Goal: Task Accomplishment & Management: Use online tool/utility

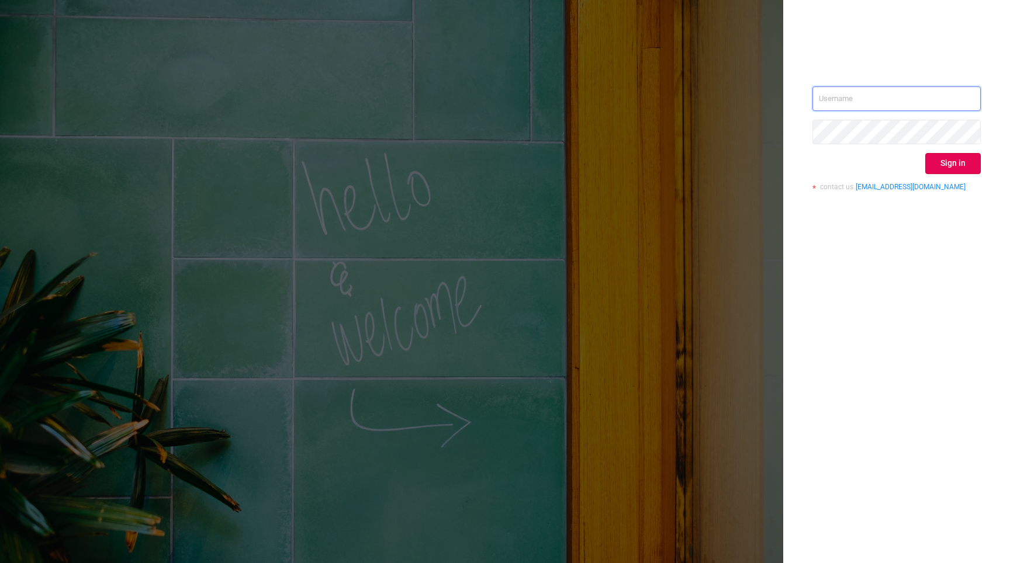
click at [891, 94] on input "text" at bounding box center [896, 99] width 168 height 25
type input "[EMAIL_ADDRESS][DOMAIN_NAME]"
click at [936, 169] on button "Sign in" at bounding box center [953, 163] width 56 height 21
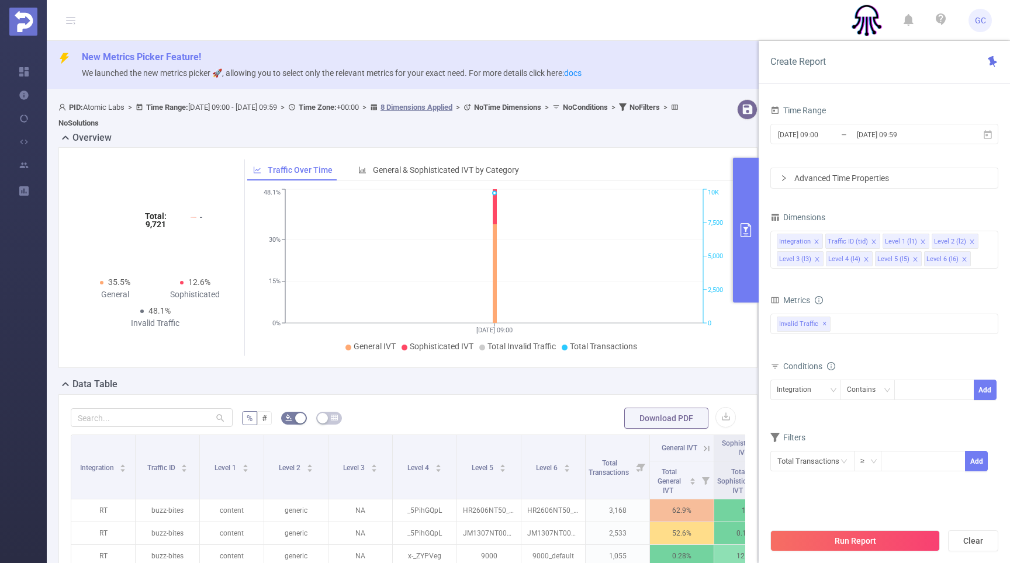
click at [751, 223] on icon "primary" at bounding box center [746, 230] width 14 height 14
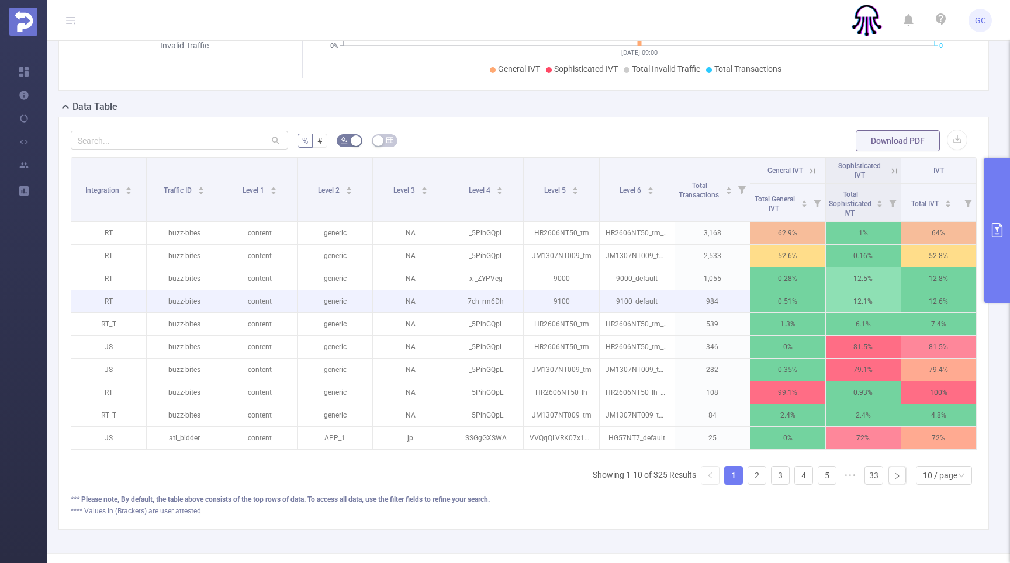
scroll to position [268, 0]
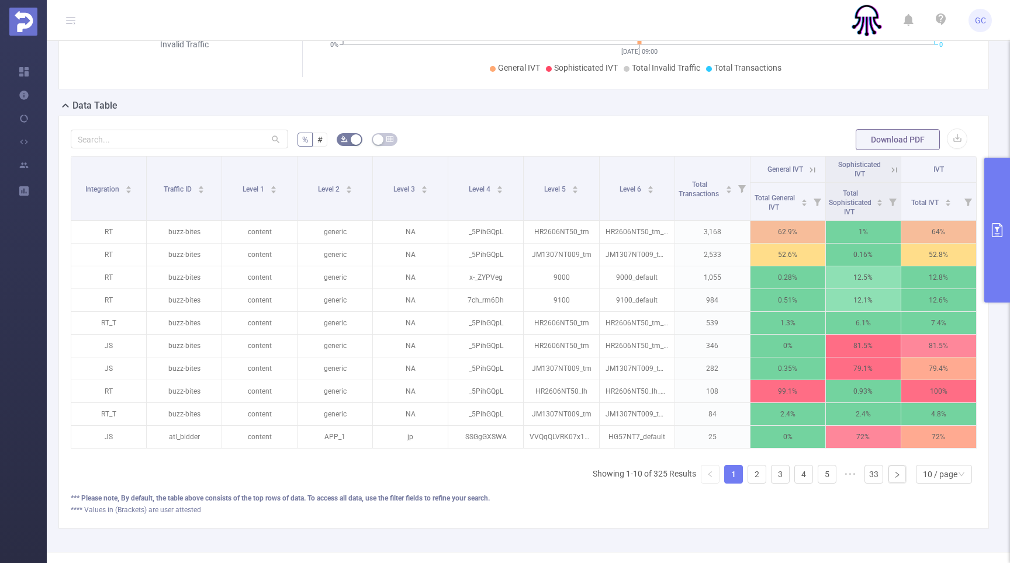
click at [997, 231] on icon "primary" at bounding box center [997, 230] width 14 height 14
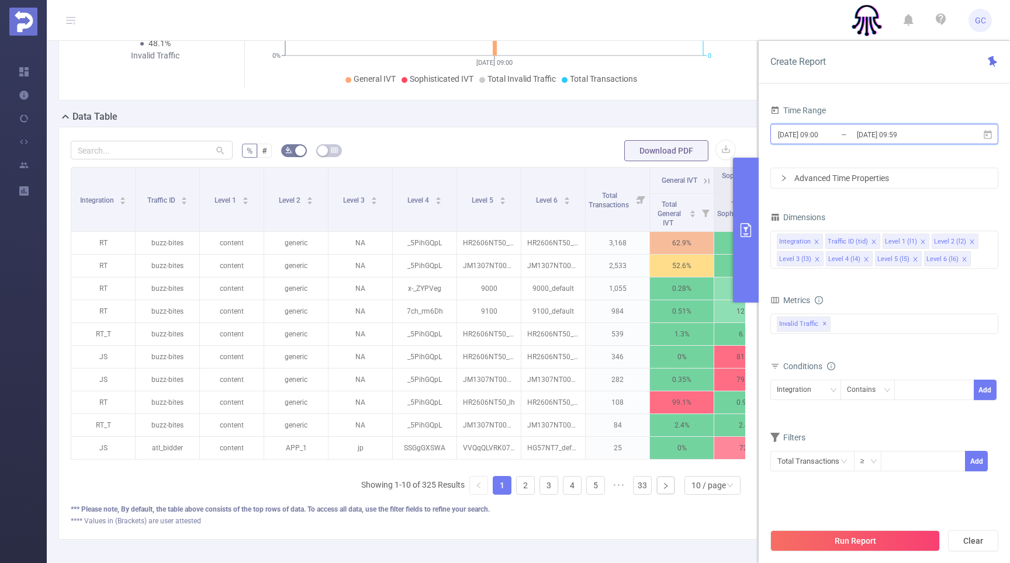
click at [988, 134] on icon at bounding box center [988, 135] width 11 height 11
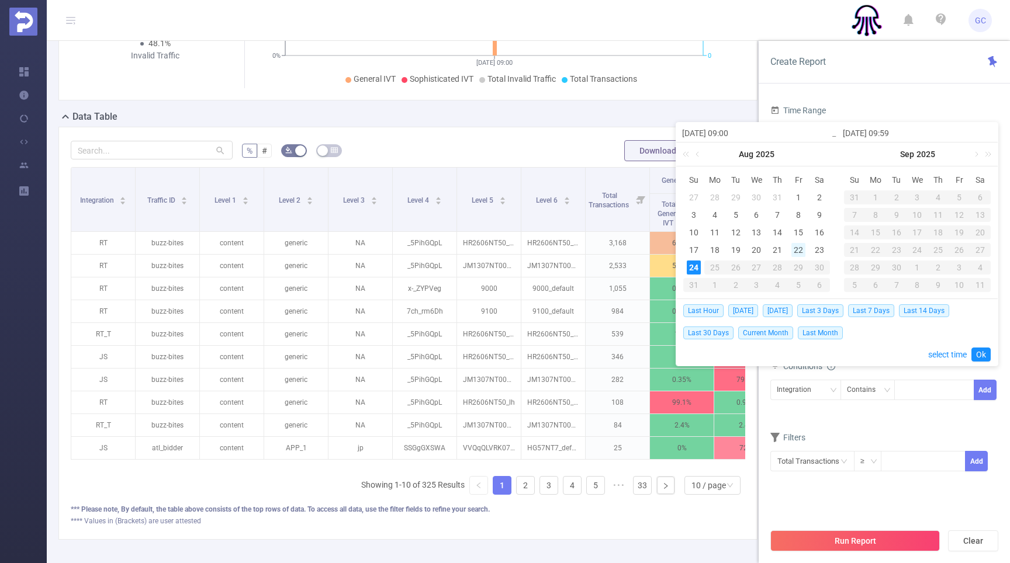
click at [795, 249] on div "22" at bounding box center [798, 250] width 14 height 14
drag, startPoint x: 814, startPoint y: 249, endPoint x: 821, endPoint y: 252, distance: 7.8
click at [815, 249] on div "23" at bounding box center [819, 250] width 14 height 14
type input "[DATE] 09:00"
type input "[DATE] 09:59"
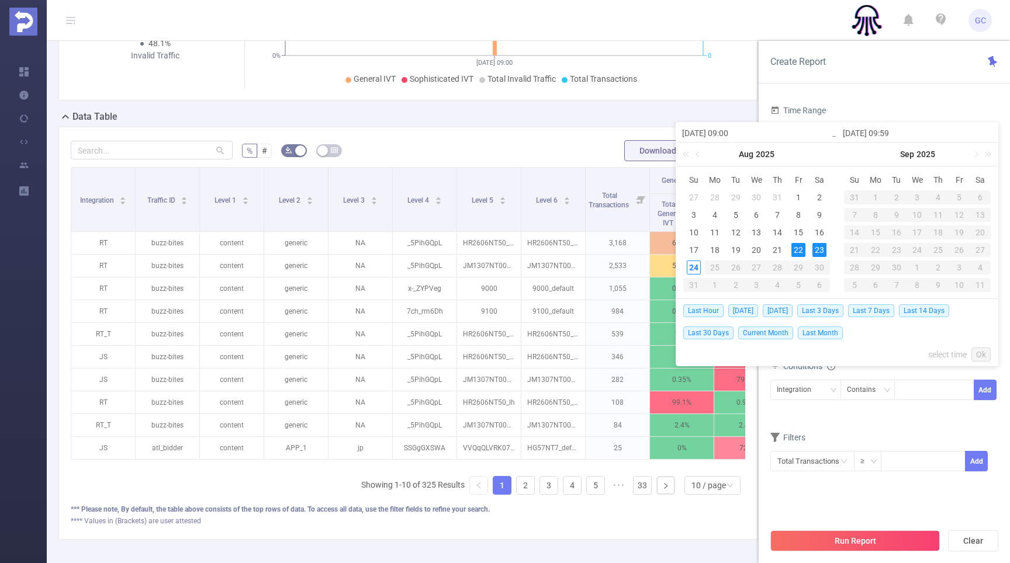
type input "[DATE] 09:00"
type input "[DATE] 09:59"
click at [861, 510] on section "Time Range [DATE] 09:00 _ [DATE] 09:59 Advanced Time Properties Dimensions Inte…" at bounding box center [884, 312] width 228 height 420
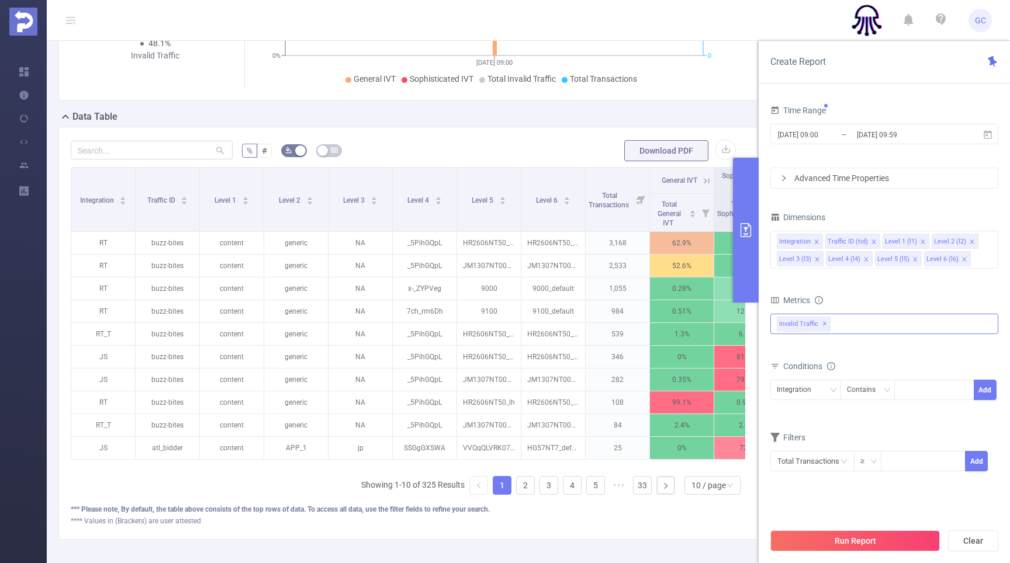
click at [822, 323] on span "✕" at bounding box center [824, 324] width 5 height 14
click at [798, 324] on div at bounding box center [884, 323] width 228 height 19
click at [791, 333] on span at bounding box center [789, 328] width 9 height 9
click at [896, 369] on div "Conditions" at bounding box center [884, 367] width 228 height 19
click at [867, 395] on div "Contains" at bounding box center [865, 389] width 37 height 19
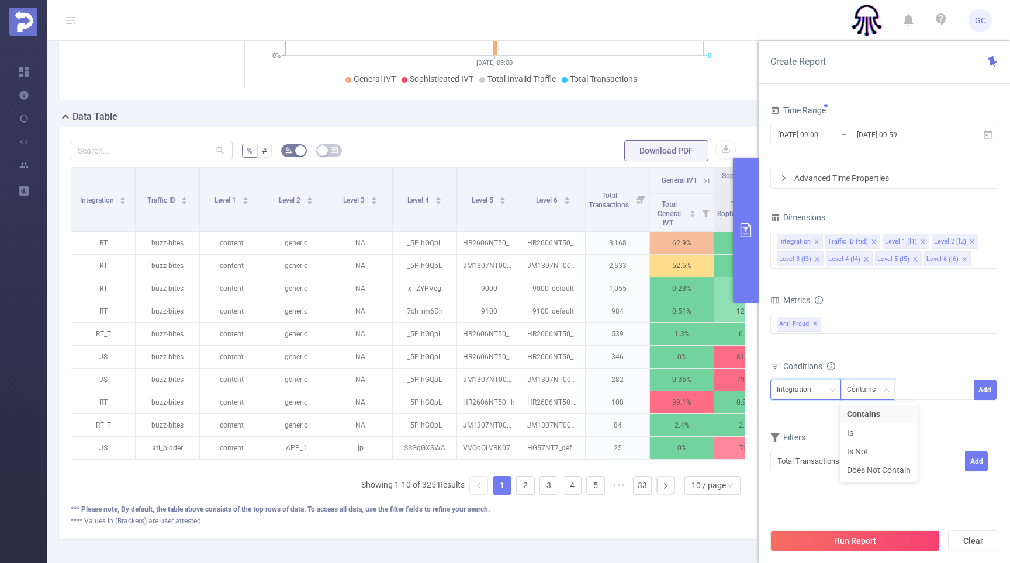
click at [794, 390] on div "Integration" at bounding box center [798, 389] width 43 height 19
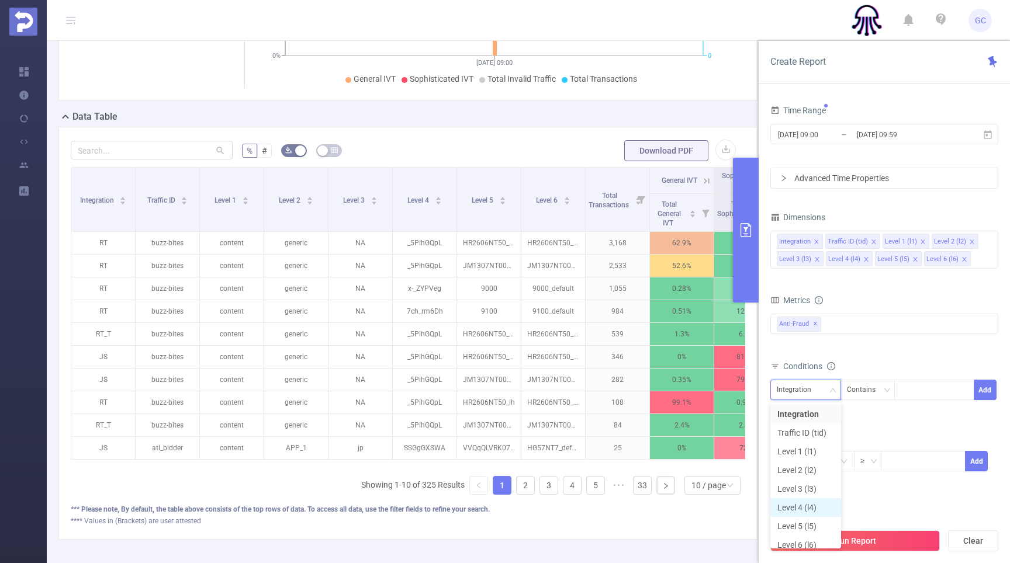
click at [800, 507] on li "Level 4 (l4)" at bounding box center [805, 508] width 71 height 19
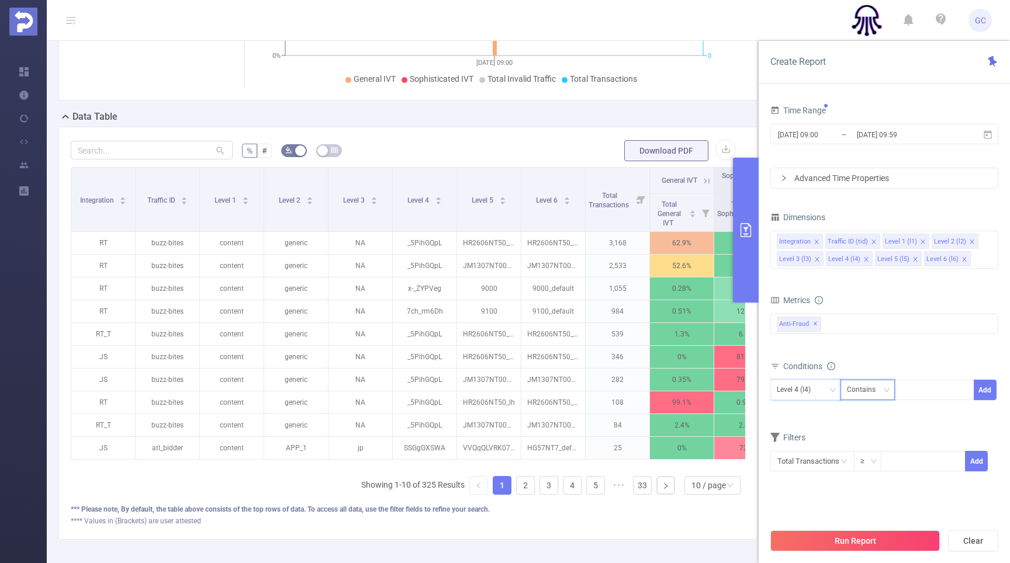
click at [869, 396] on div "Contains" at bounding box center [865, 389] width 37 height 19
click at [868, 451] on li "Is Not" at bounding box center [879, 451] width 78 height 19
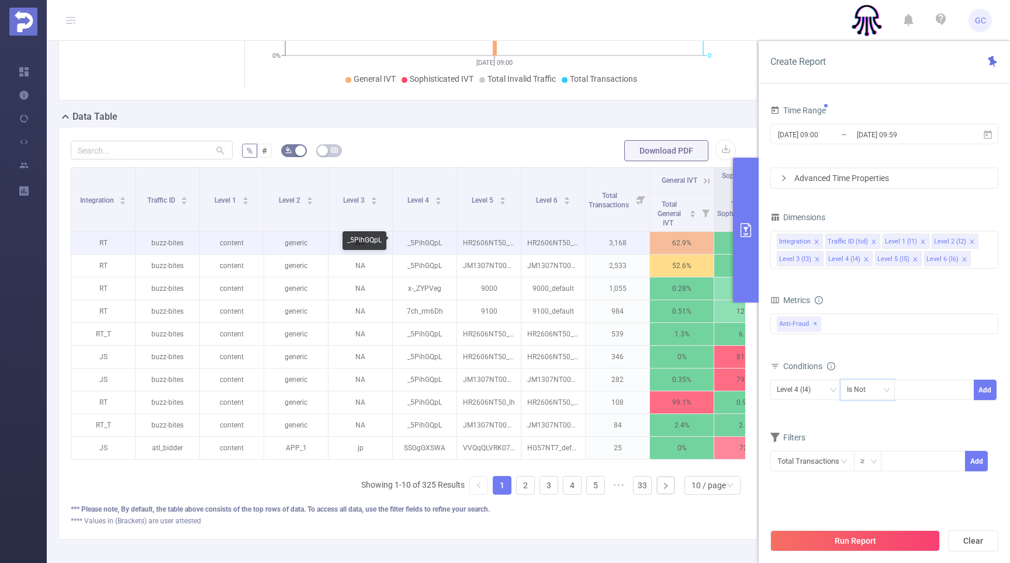
click at [425, 242] on p "_5PihGQpL" at bounding box center [425, 243] width 64 height 22
copy p "_5PihGQpL"
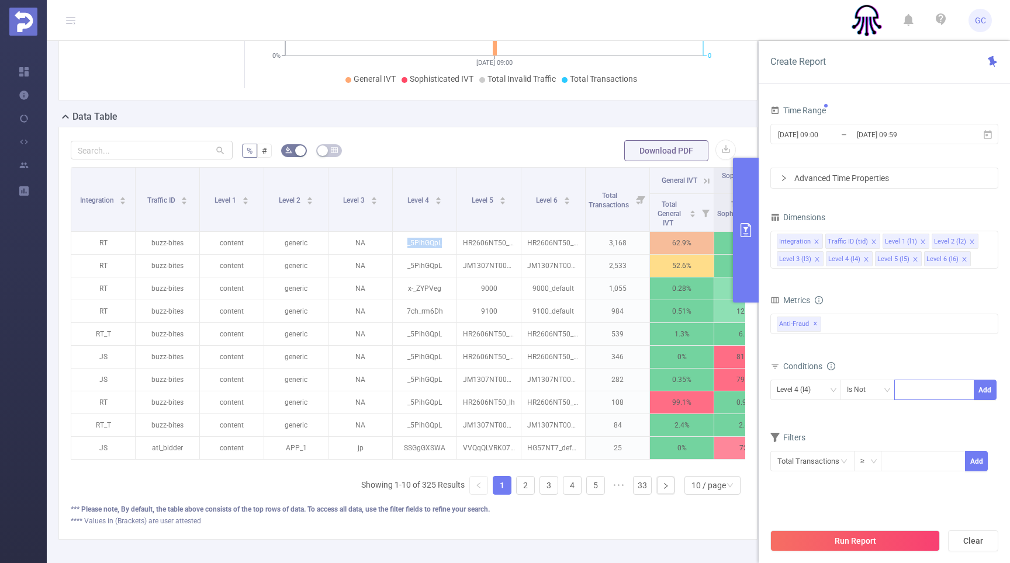
click at [916, 390] on div at bounding box center [934, 389] width 67 height 19
paste input "_5PihGQpL"
type input "_5PihGQpL"
drag, startPoint x: 984, startPoint y: 391, endPoint x: 987, endPoint y: 396, distance: 6.0
click at [984, 391] on button "Add" at bounding box center [985, 390] width 23 height 20
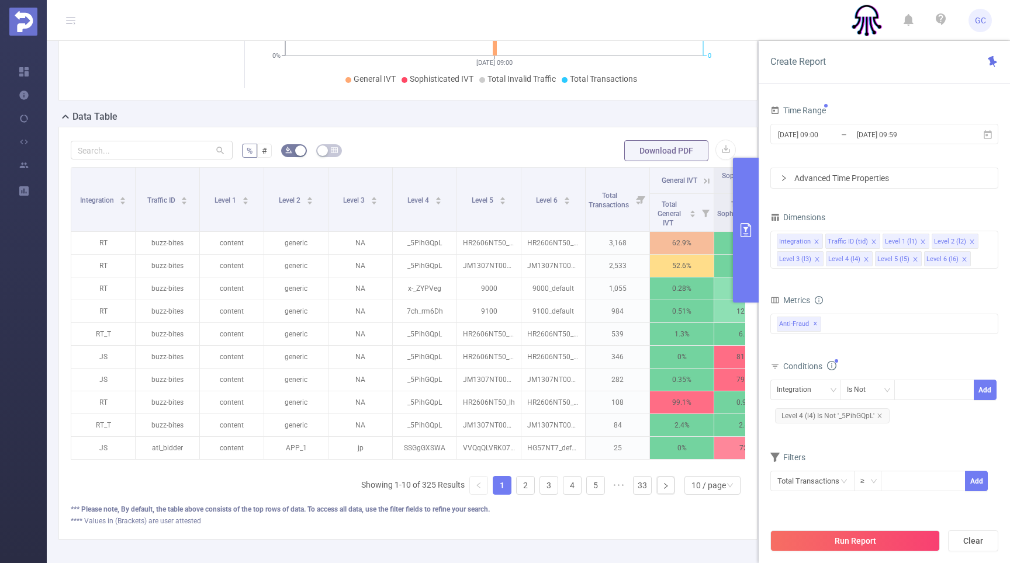
click at [869, 535] on button "Run Report" at bounding box center [854, 541] width 169 height 21
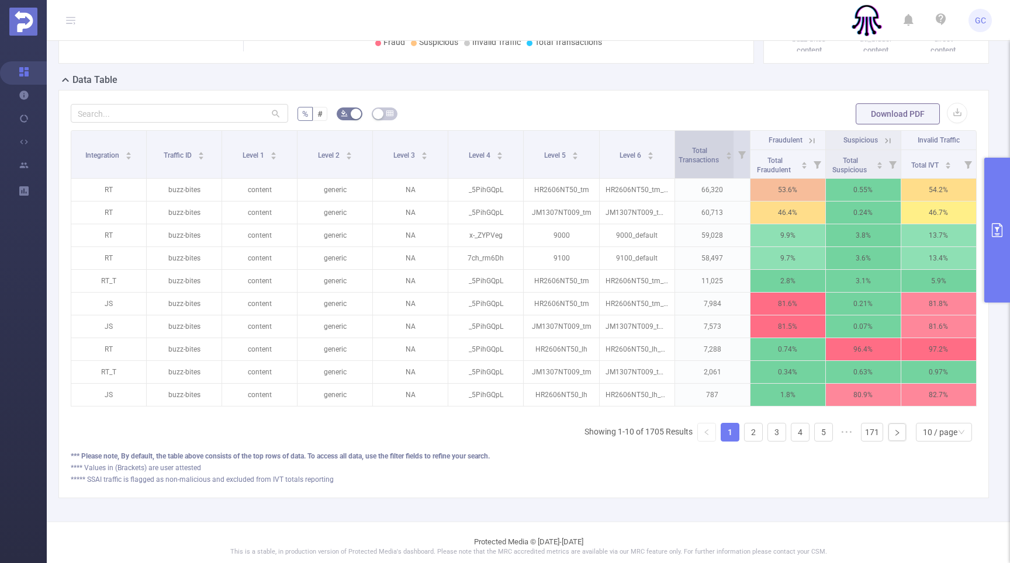
scroll to position [301, 0]
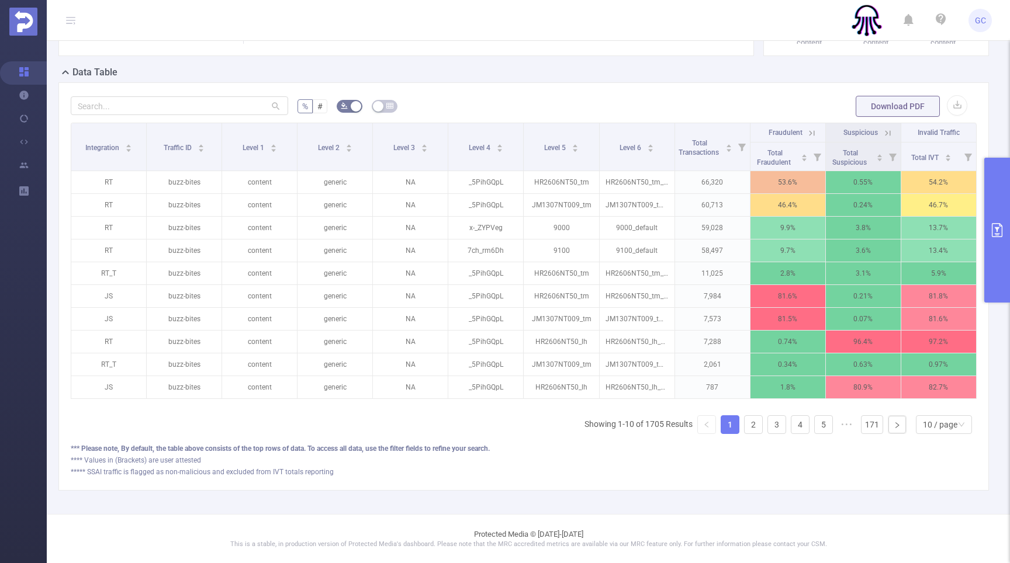
click at [813, 133] on icon at bounding box center [812, 133] width 11 height 11
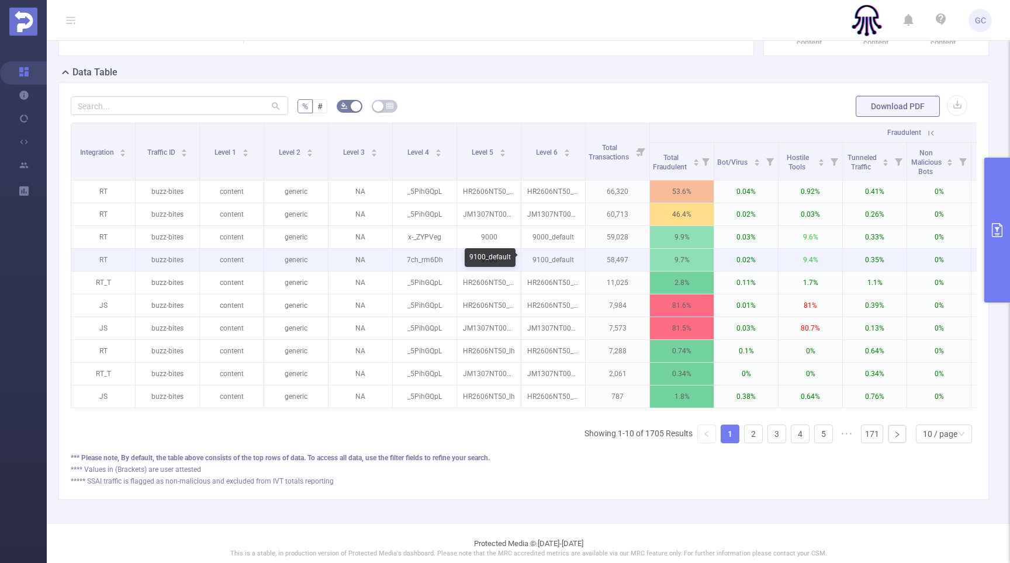
scroll to position [310, 0]
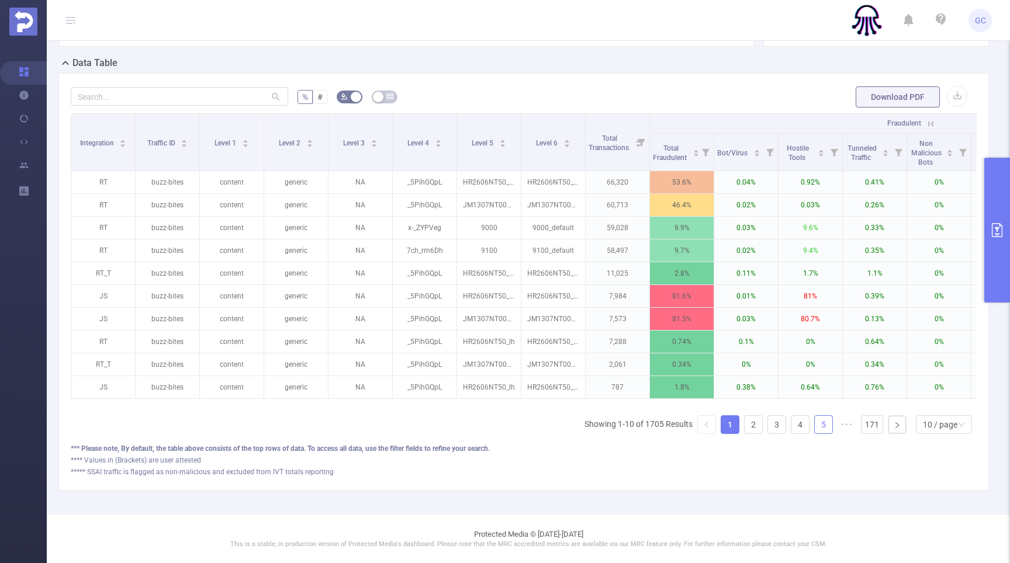
click at [821, 424] on link "5" at bounding box center [824, 425] width 18 height 18
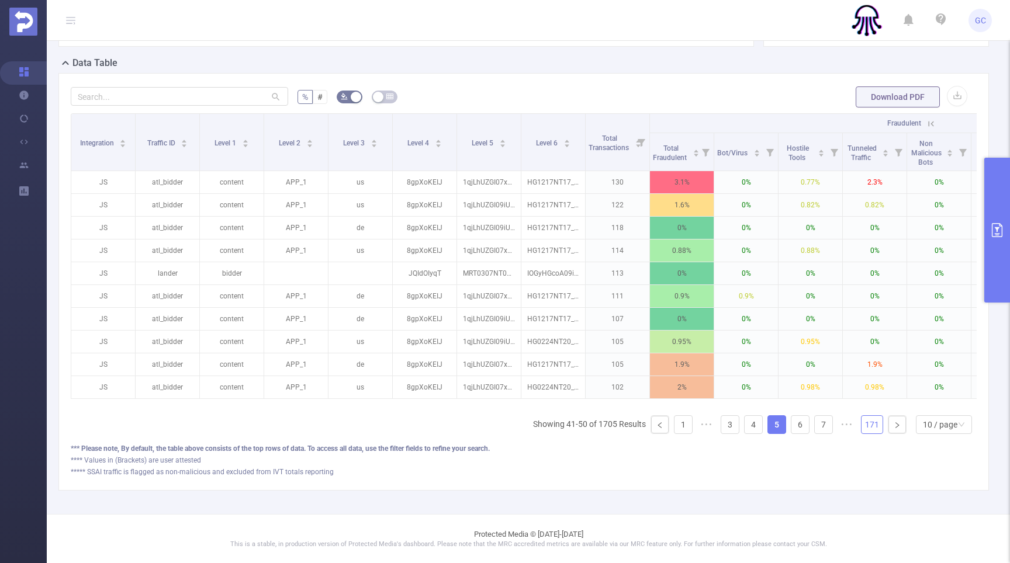
click at [871, 425] on link "171" at bounding box center [872, 425] width 21 height 18
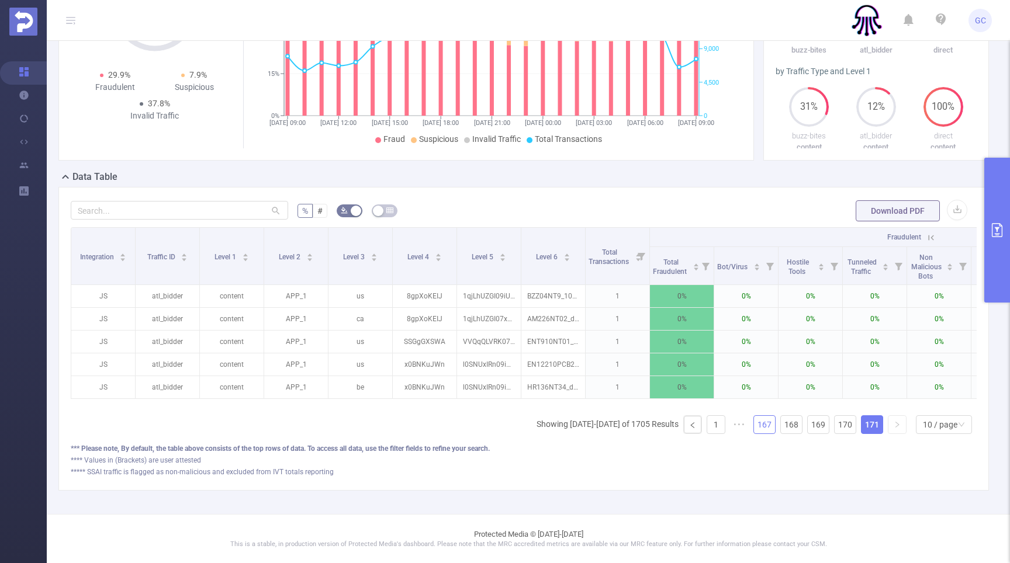
click at [764, 425] on link "167" at bounding box center [764, 425] width 21 height 18
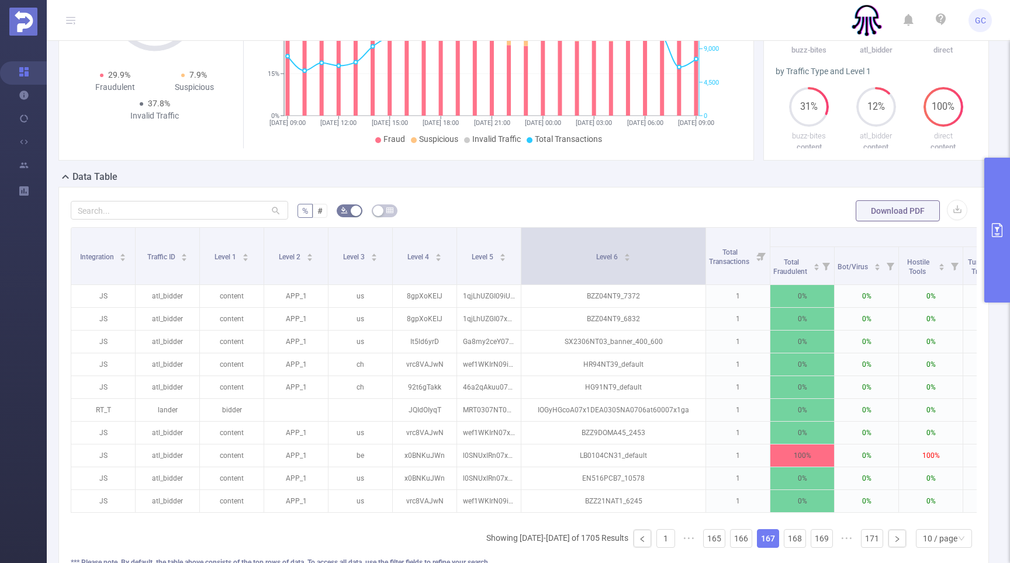
drag, startPoint x: 583, startPoint y: 274, endPoint x: 701, endPoint y: 279, distance: 118.2
click at [703, 279] on span at bounding box center [706, 256] width 6 height 57
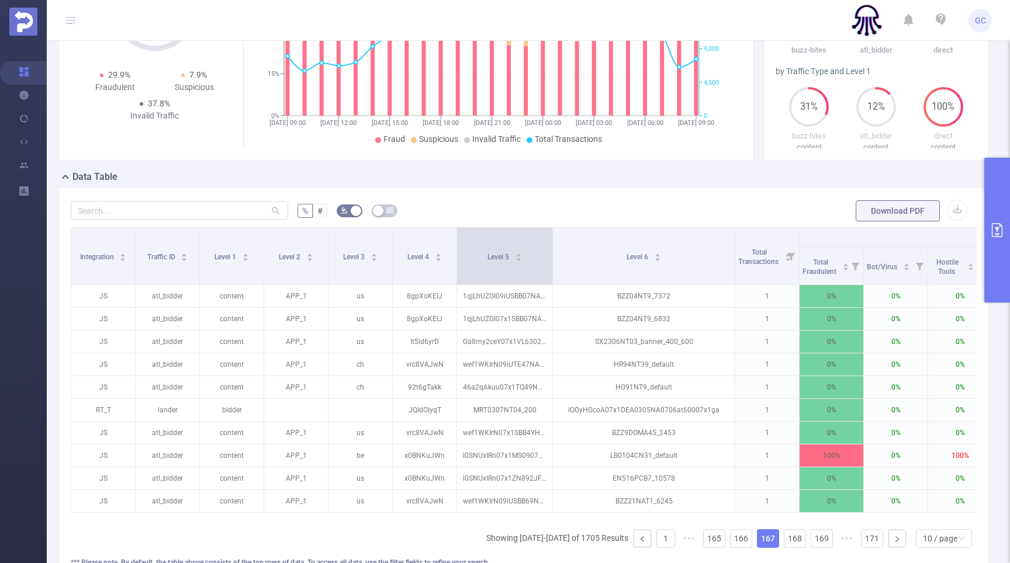
drag, startPoint x: 518, startPoint y: 274, endPoint x: 550, endPoint y: 276, distance: 31.6
click at [550, 276] on span at bounding box center [552, 256] width 6 height 57
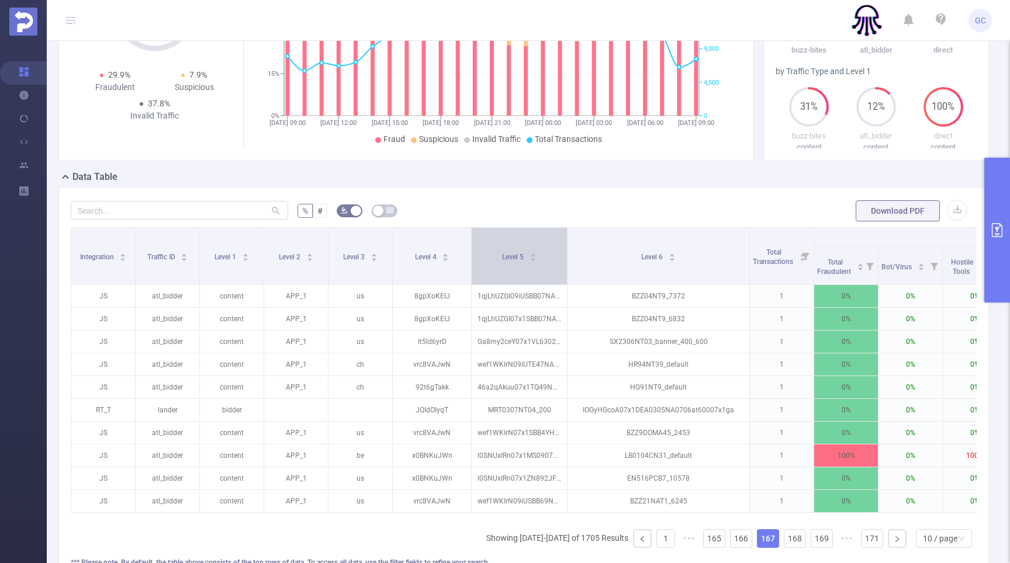
drag, startPoint x: 456, startPoint y: 274, endPoint x: 472, endPoint y: 275, distance: 15.8
click at [471, 275] on span at bounding box center [471, 256] width 6 height 57
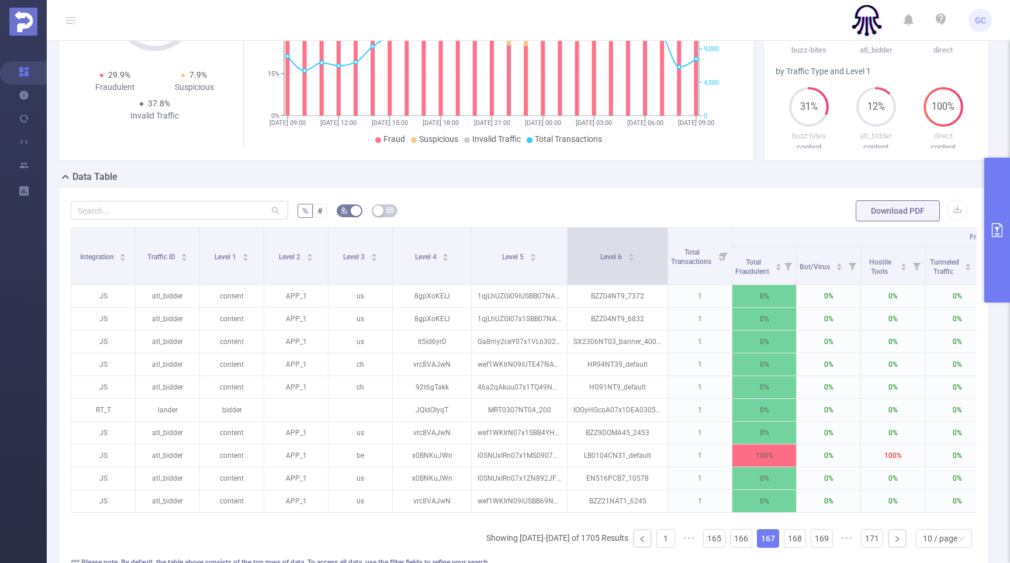
drag, startPoint x: 749, startPoint y: 278, endPoint x: 667, endPoint y: 279, distance: 81.8
click at [667, 279] on span at bounding box center [668, 256] width 6 height 57
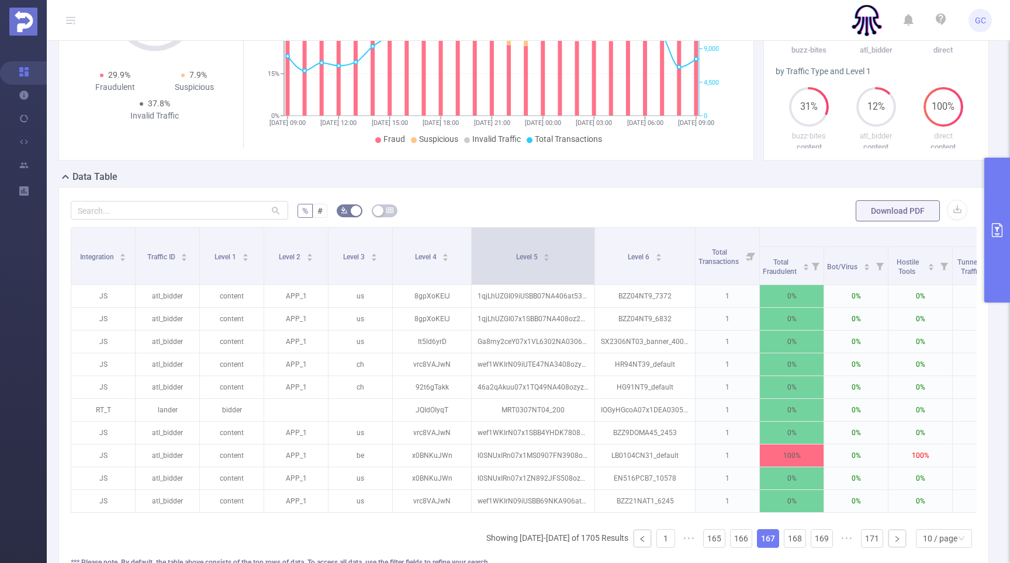
drag, startPoint x: 566, startPoint y: 276, endPoint x: 594, endPoint y: 278, distance: 27.5
click at [594, 278] on span at bounding box center [594, 256] width 6 height 57
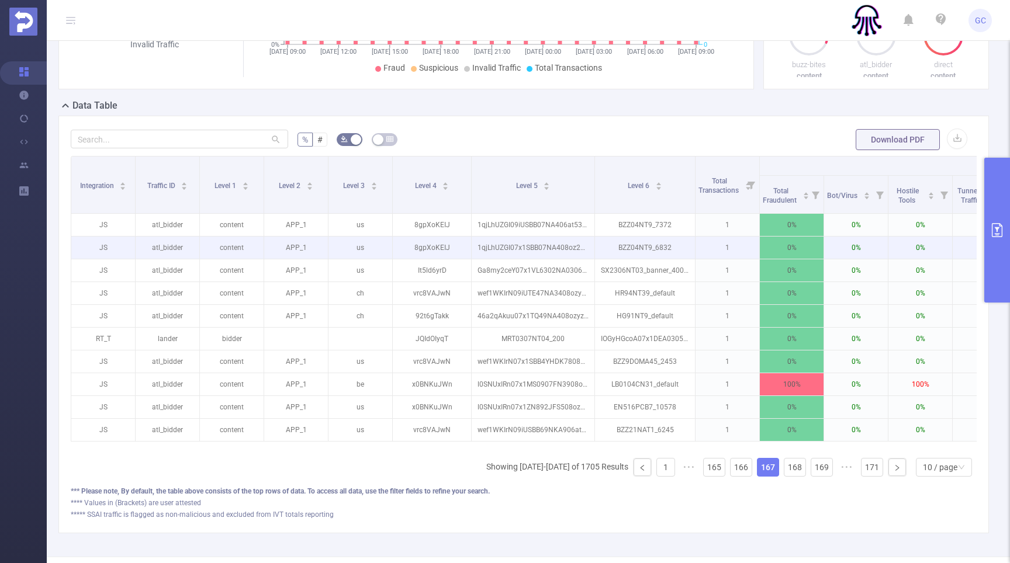
scroll to position [310, 0]
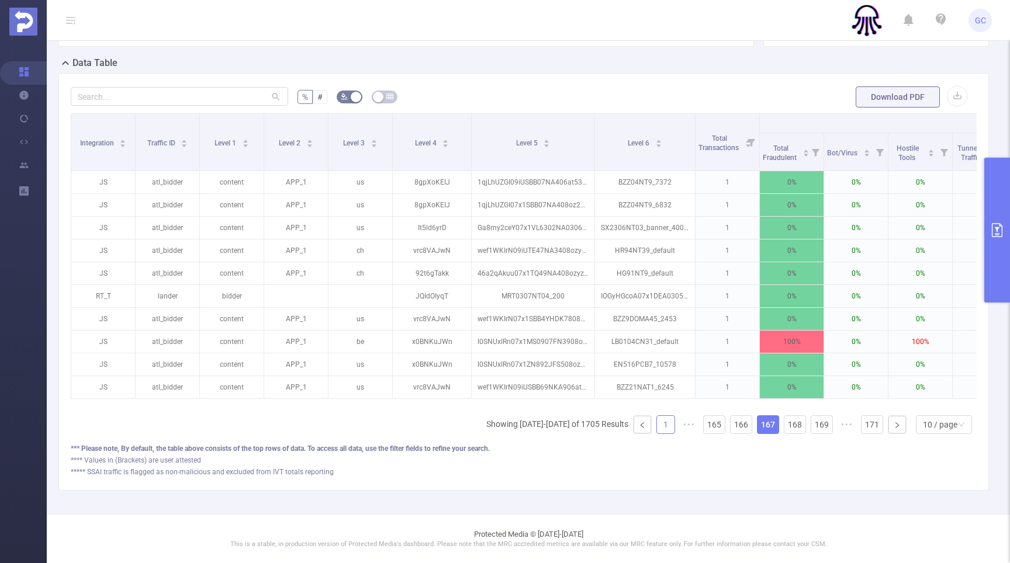
click at [662, 424] on link "1" at bounding box center [666, 425] width 18 height 18
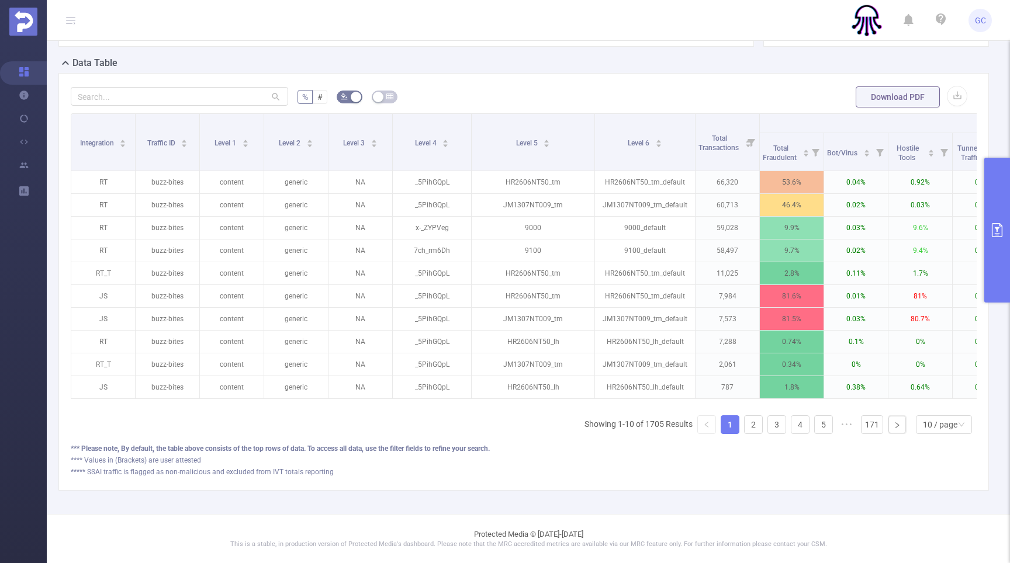
click at [994, 247] on button "primary" at bounding box center [997, 230] width 26 height 145
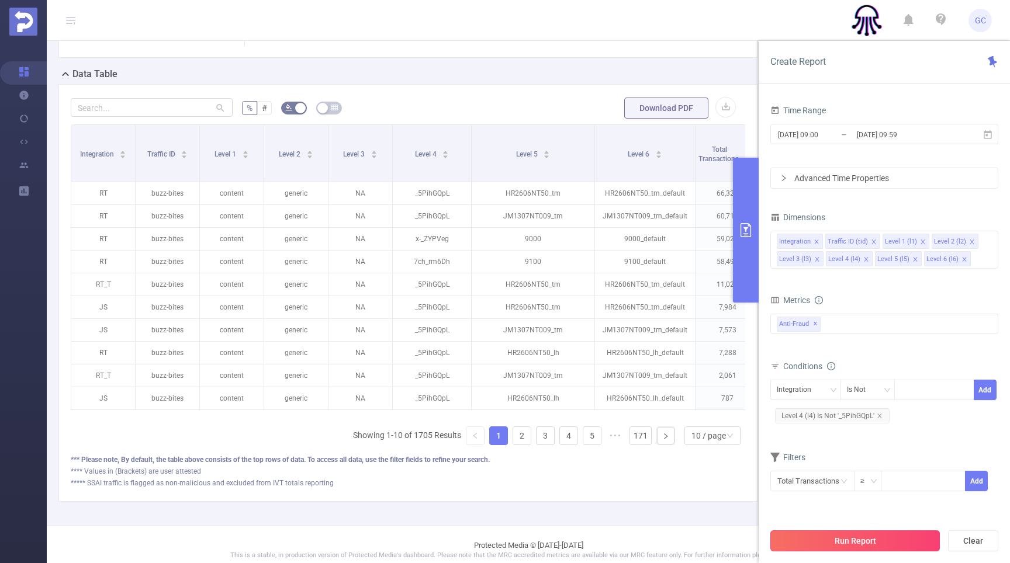
click at [866, 538] on button "Run Report" at bounding box center [854, 541] width 169 height 21
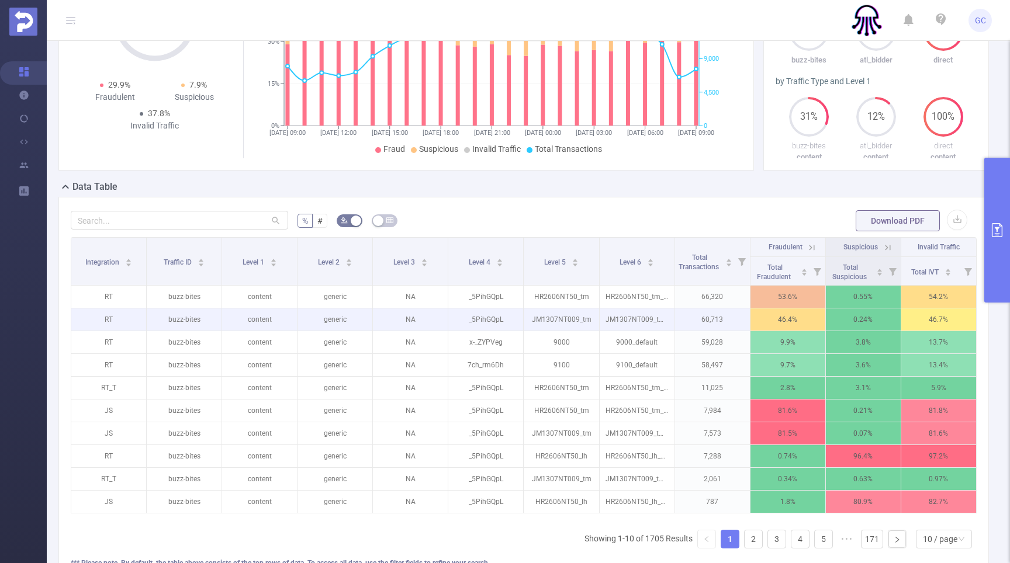
scroll to position [189, 0]
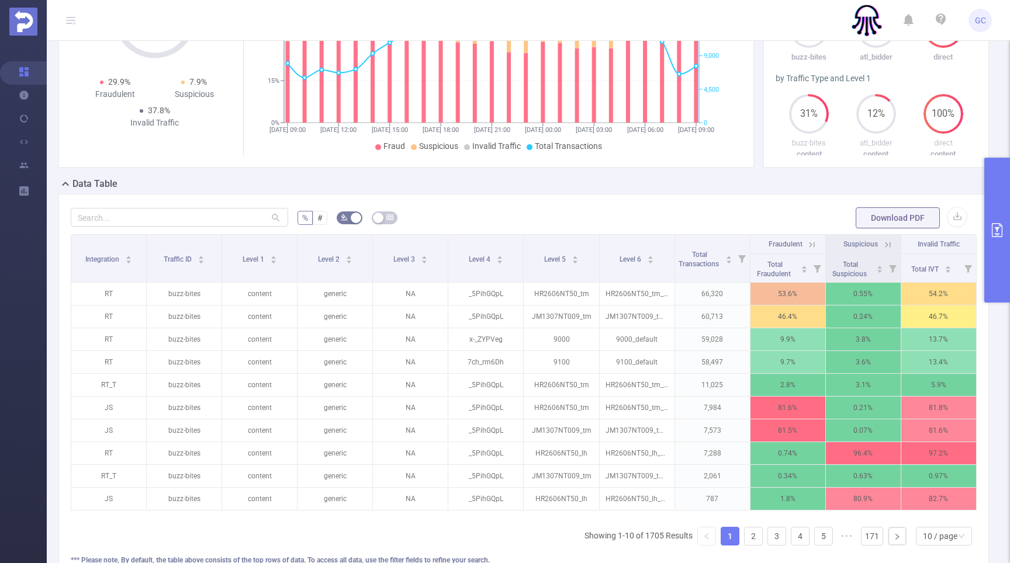
click at [997, 240] on button "primary" at bounding box center [997, 230] width 26 height 145
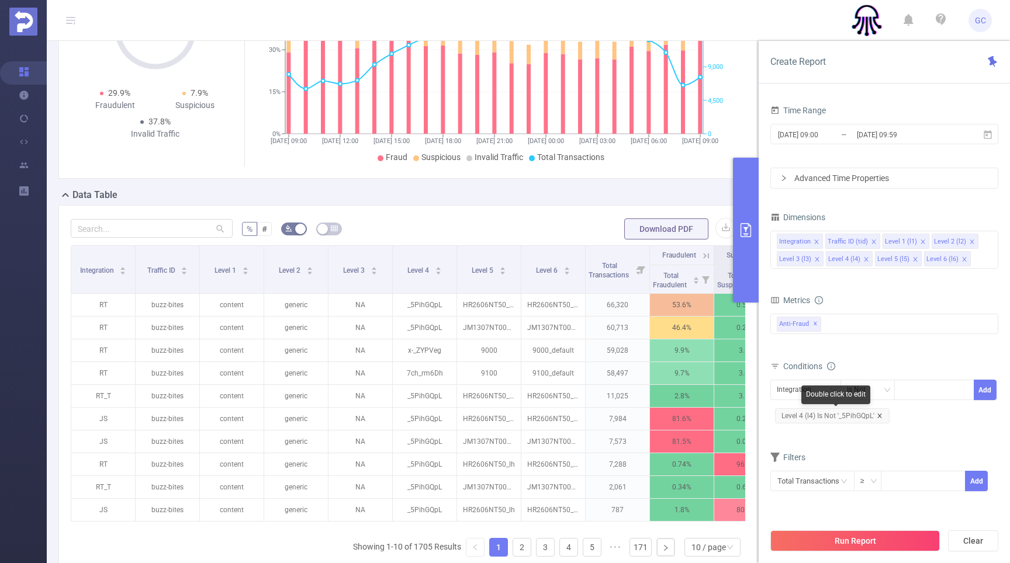
click at [882, 417] on icon "icon: close" at bounding box center [880, 416] width 6 height 6
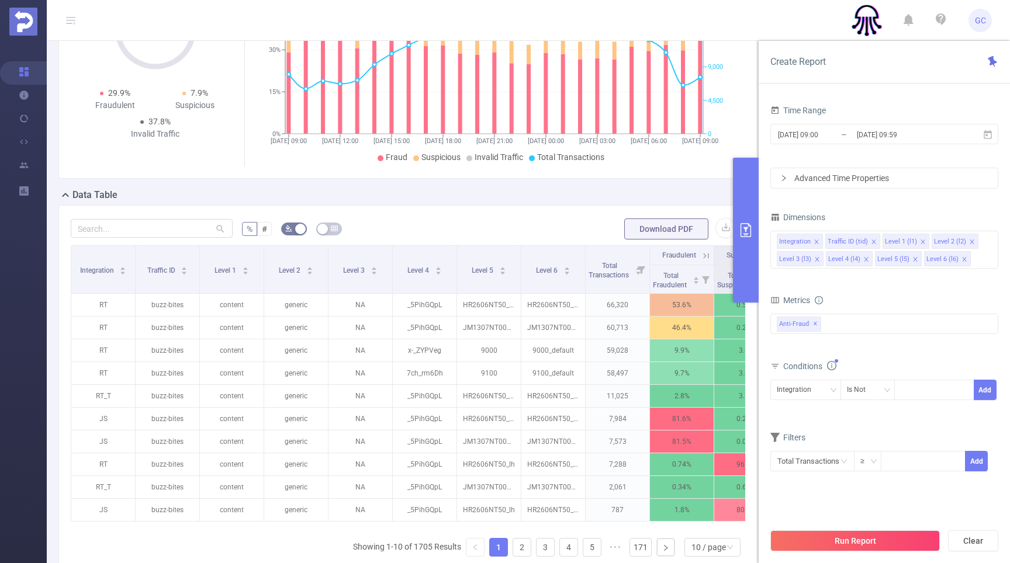
click at [744, 236] on icon "primary" at bounding box center [746, 230] width 14 height 14
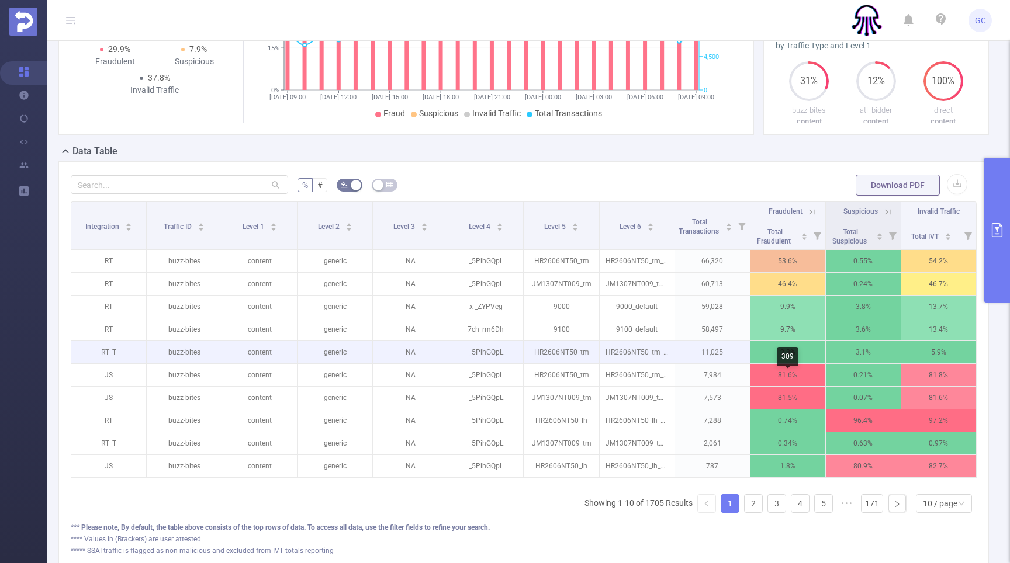
scroll to position [223, 0]
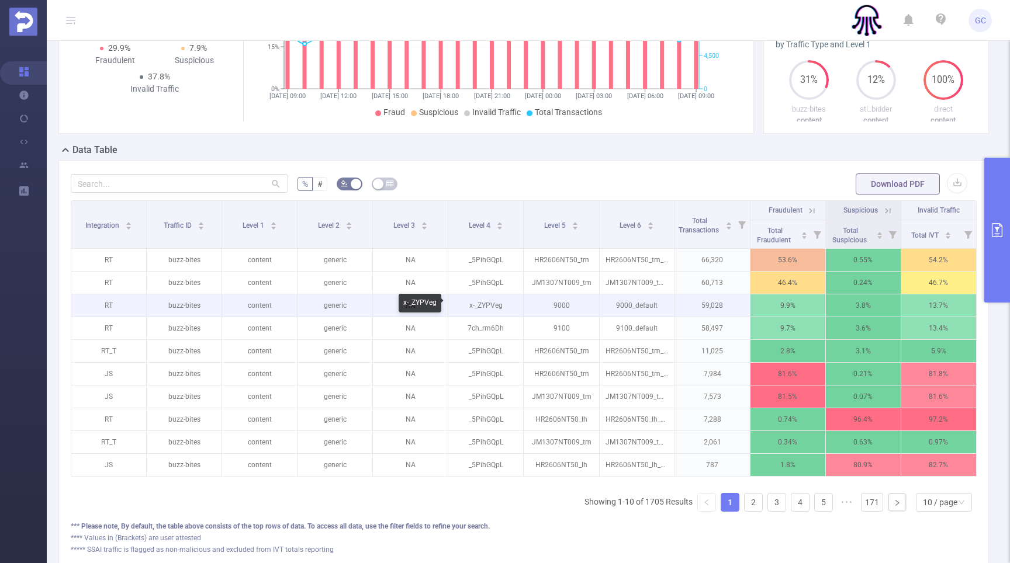
click at [489, 302] on p "x-_ZYPVeg" at bounding box center [485, 306] width 75 height 22
click at [479, 306] on p "x-_ZYPVeg" at bounding box center [485, 306] width 75 height 22
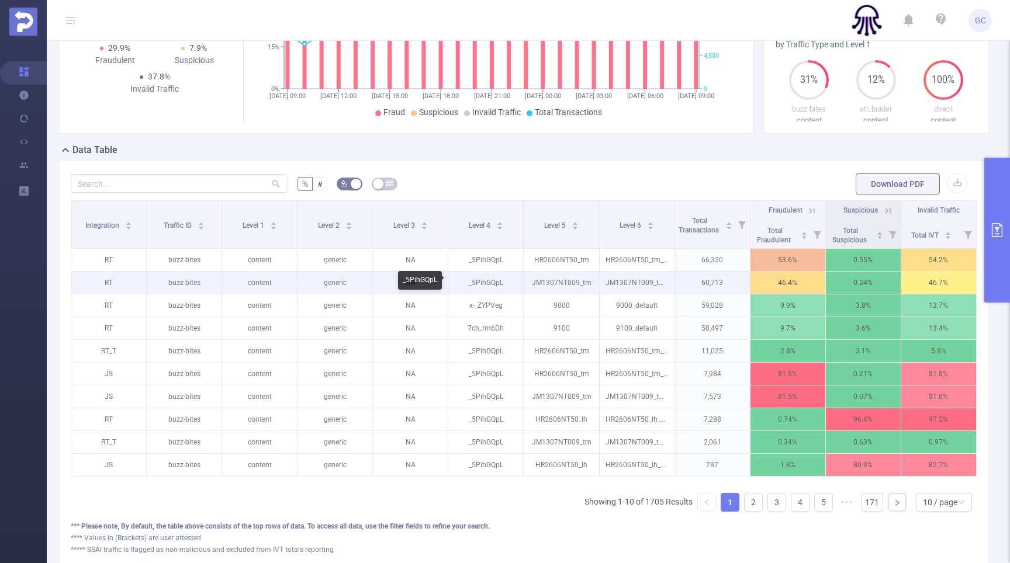
click at [476, 286] on p "_5PihGQpL" at bounding box center [485, 283] width 75 height 22
click at [476, 282] on p "_5PihGQpL" at bounding box center [485, 283] width 75 height 22
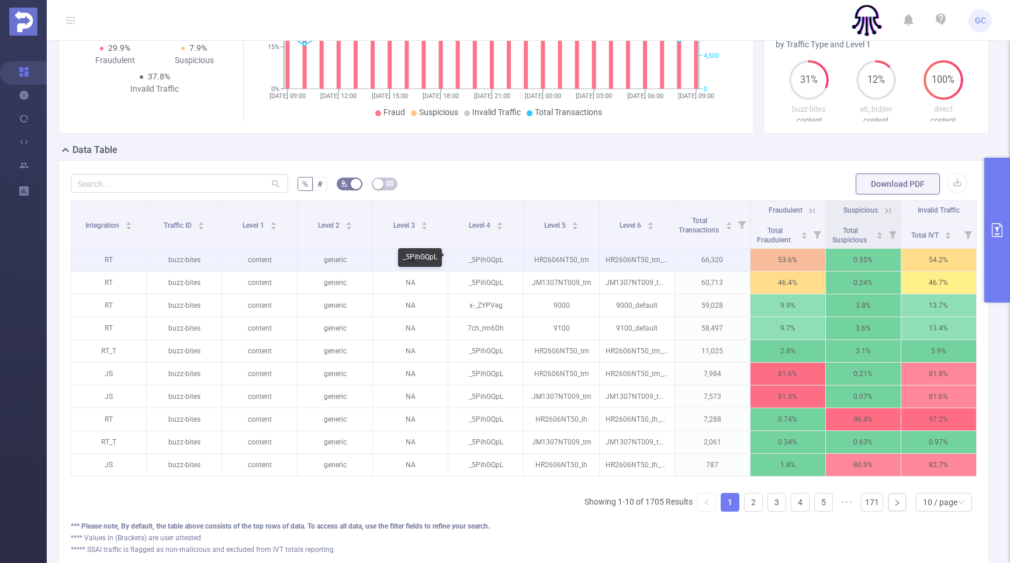
click at [477, 264] on p "_5PihGQpL" at bounding box center [485, 260] width 75 height 22
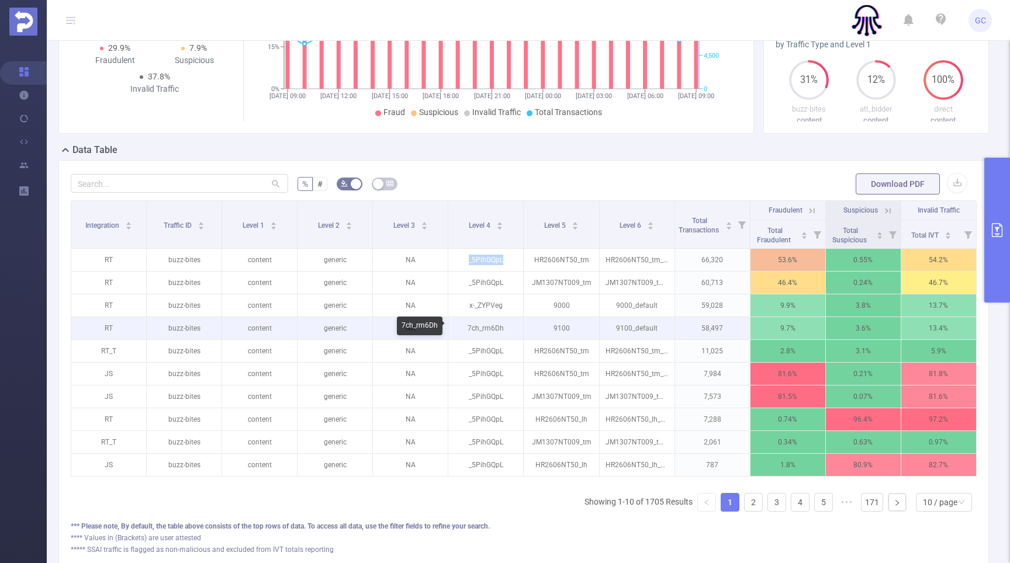
scroll to position [0, 2]
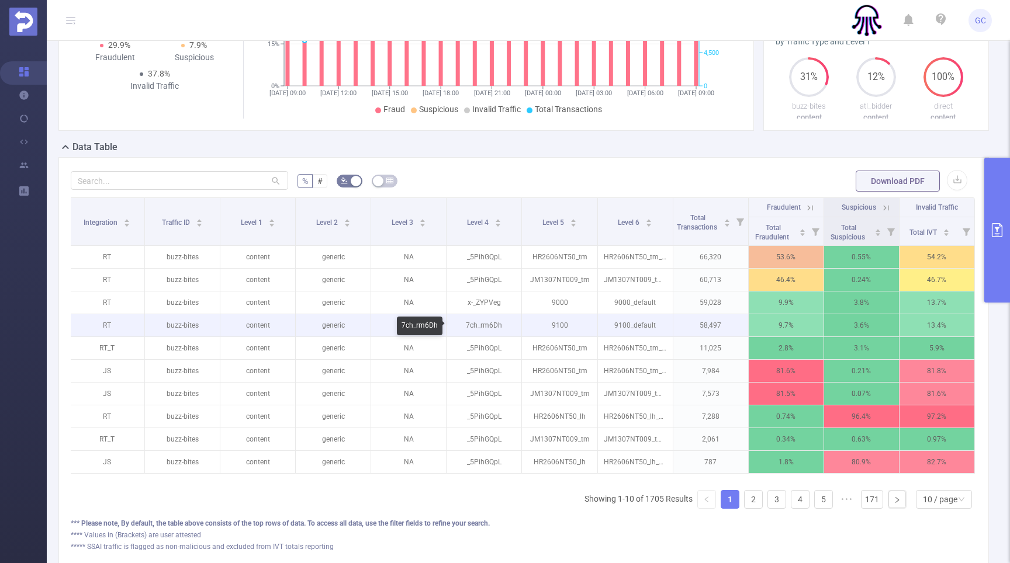
click at [489, 326] on p "7ch_rm6Dh" at bounding box center [484, 325] width 75 height 22
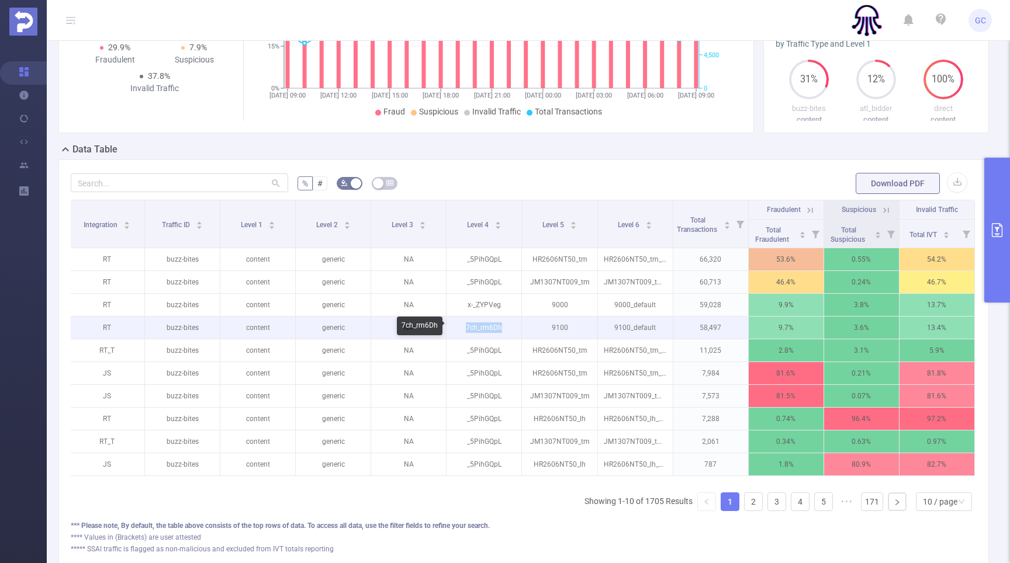
scroll to position [220, 0]
click at [489, 326] on p "7ch_rm6Dh" at bounding box center [484, 327] width 75 height 22
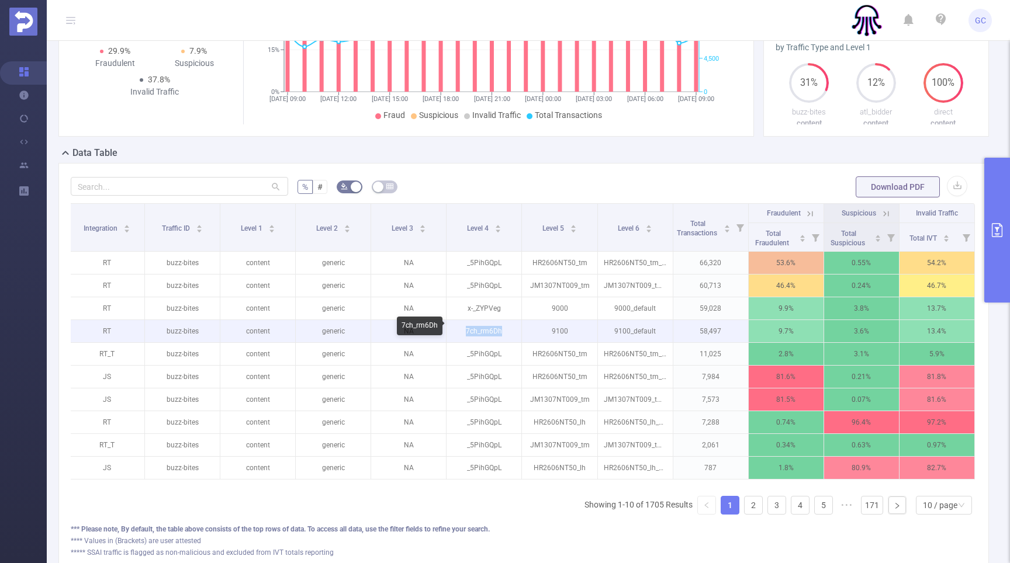
scroll to position [223, 0]
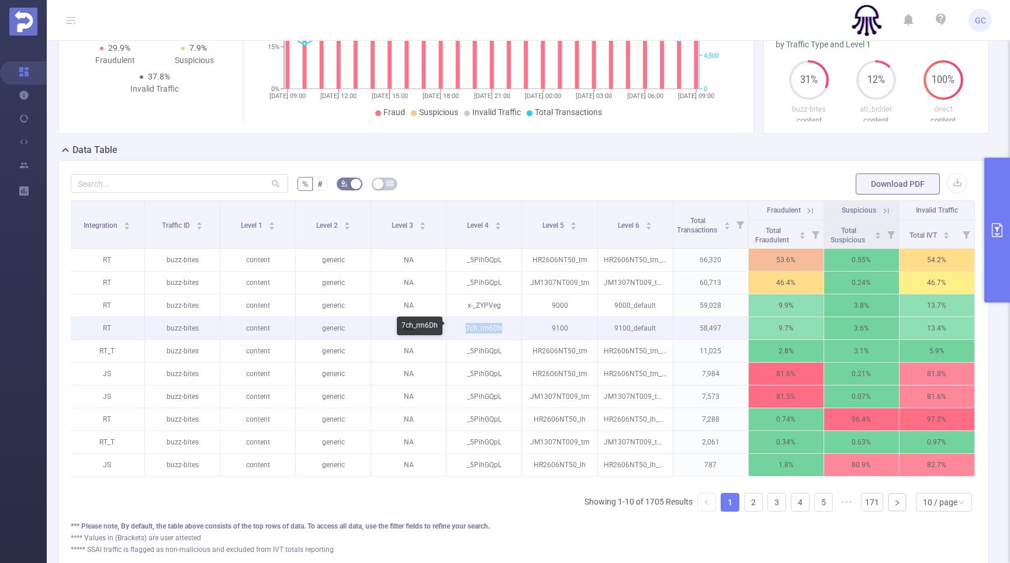
copy p "7ch_rm6Dh"
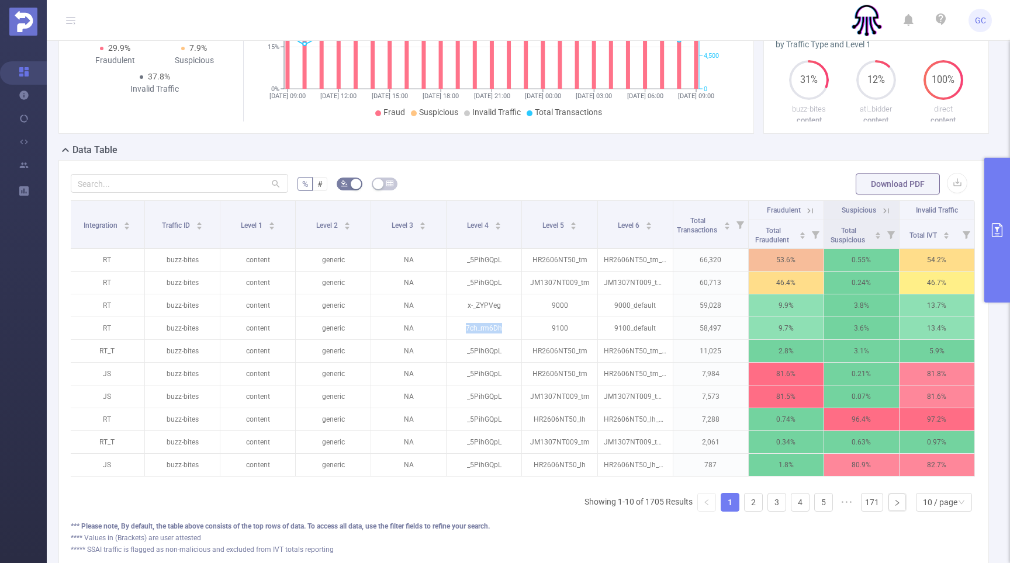
click at [991, 233] on icon "primary" at bounding box center [997, 230] width 14 height 14
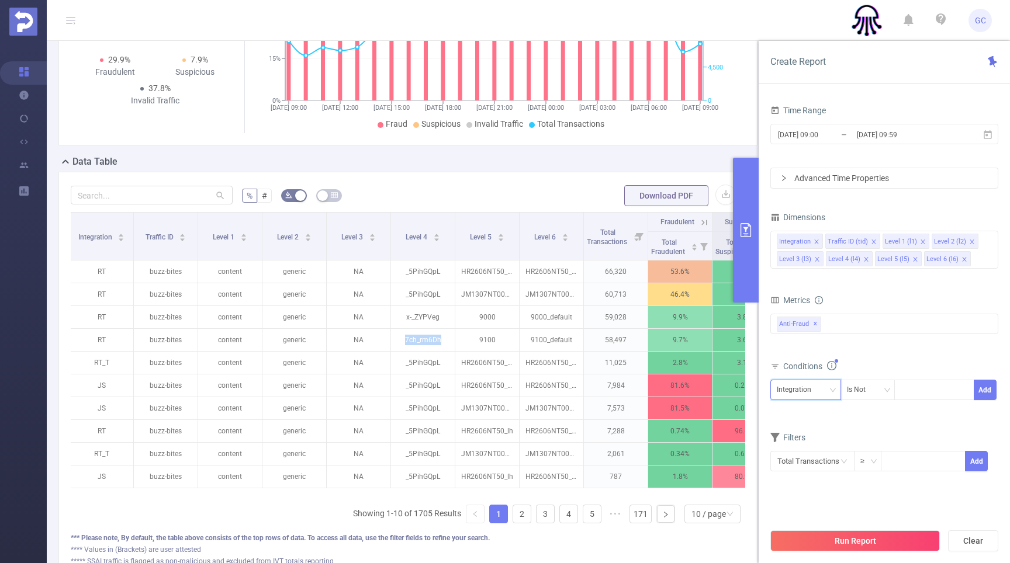
click at [795, 389] on div "Integration" at bounding box center [798, 389] width 43 height 19
drag, startPoint x: 798, startPoint y: 506, endPoint x: 805, endPoint y: 506, distance: 7.0
click at [799, 506] on li "Level 4 (l4)" at bounding box center [805, 508] width 71 height 19
click at [921, 386] on div at bounding box center [934, 389] width 67 height 19
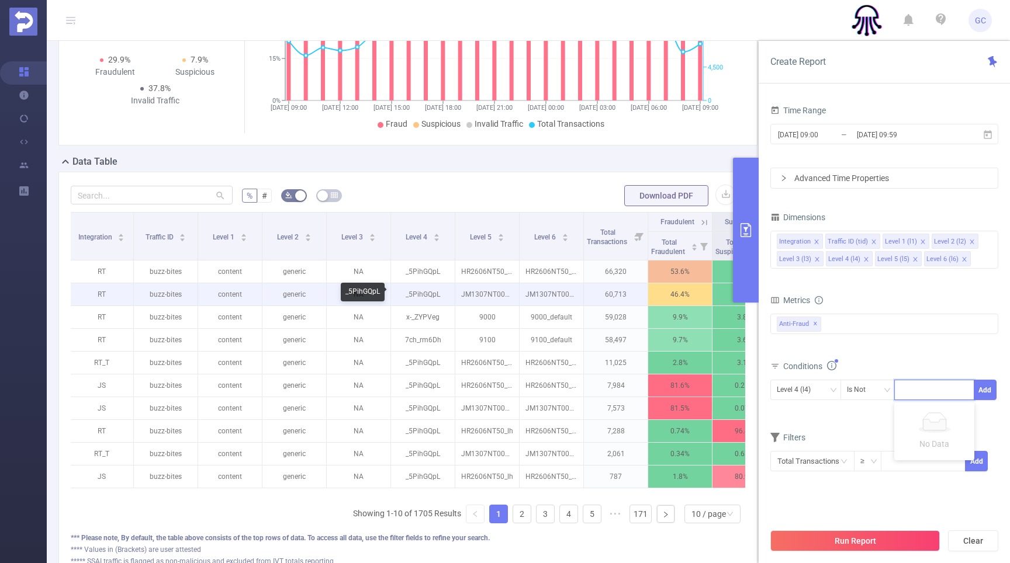
click at [407, 292] on p "_5PihGQpL" at bounding box center [423, 294] width 64 height 22
copy p "_5PihGQpL"
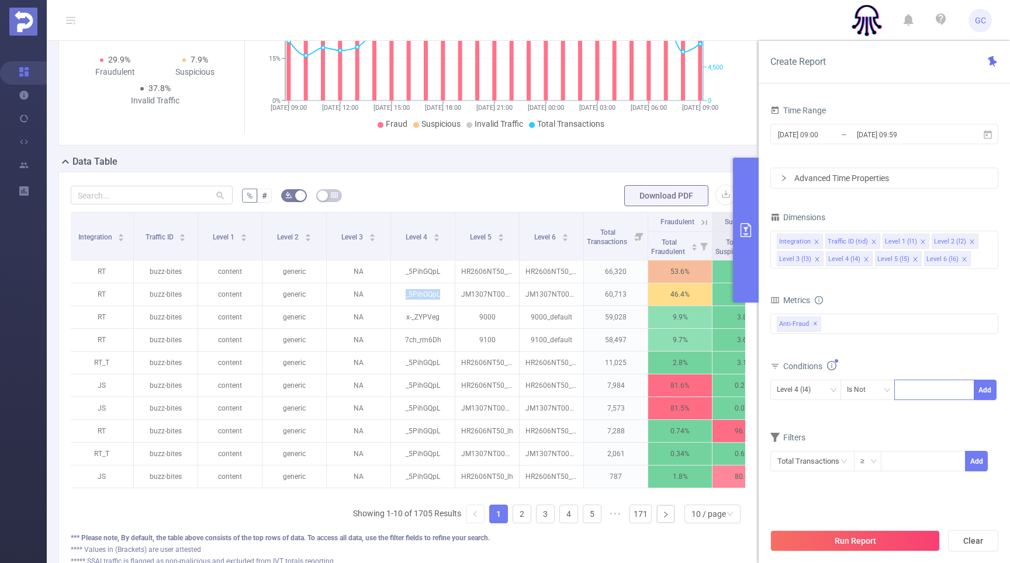
click at [907, 389] on div at bounding box center [934, 389] width 67 height 19
paste input "_5PihGQpL"
type input "_5PihGQpL"
click at [935, 415] on li "_5PihGQpL" at bounding box center [934, 414] width 80 height 19
click at [990, 388] on button "Add" at bounding box center [985, 390] width 23 height 20
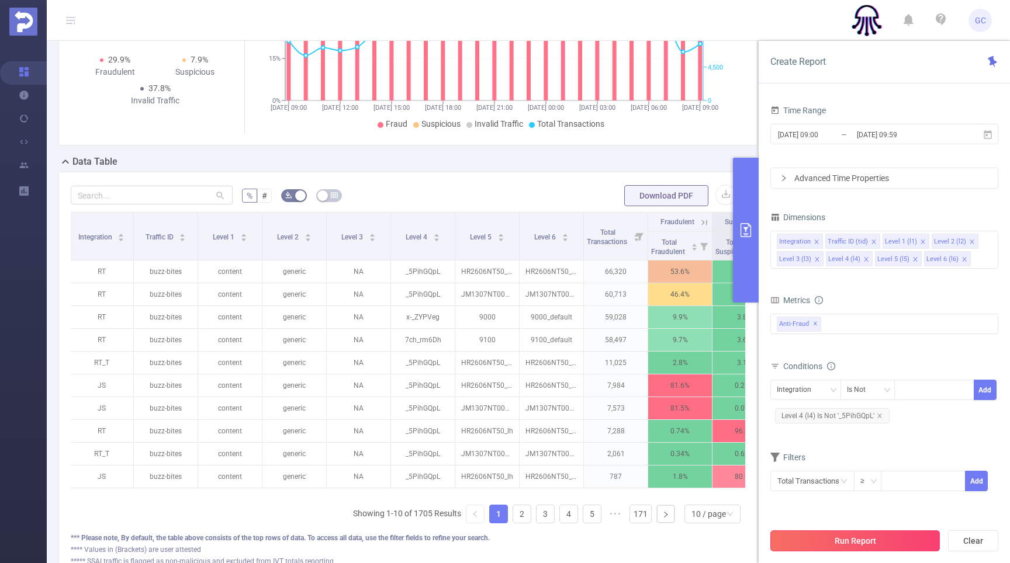
click at [849, 542] on button "Run Report" at bounding box center [854, 541] width 169 height 21
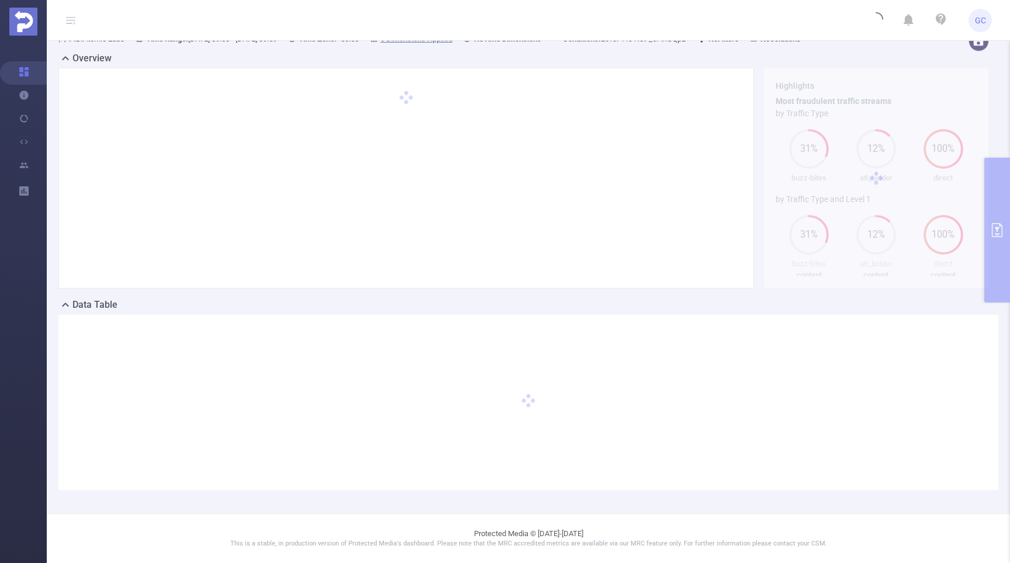
scroll to position [68, 0]
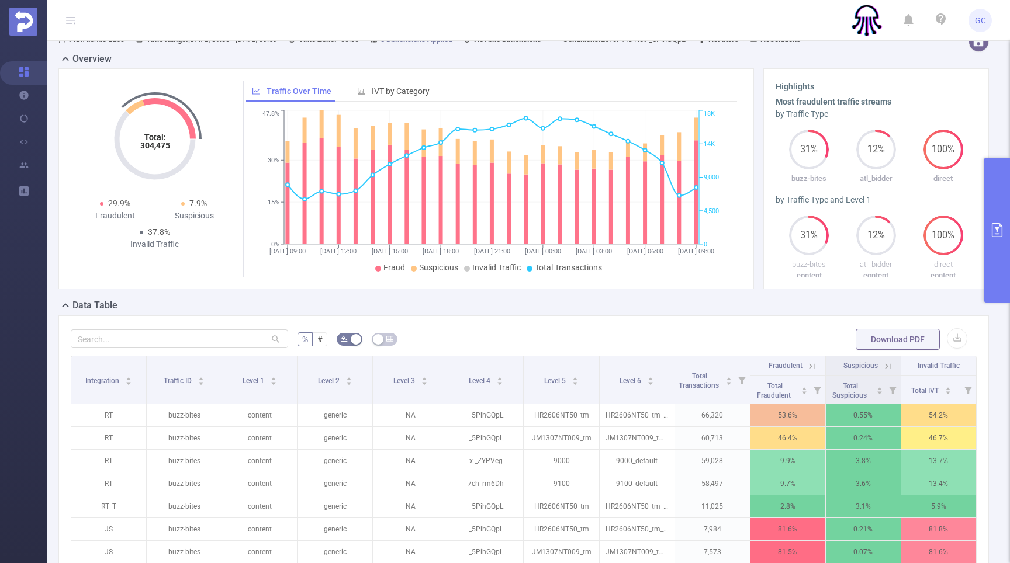
click at [996, 241] on button "primary" at bounding box center [997, 230] width 26 height 145
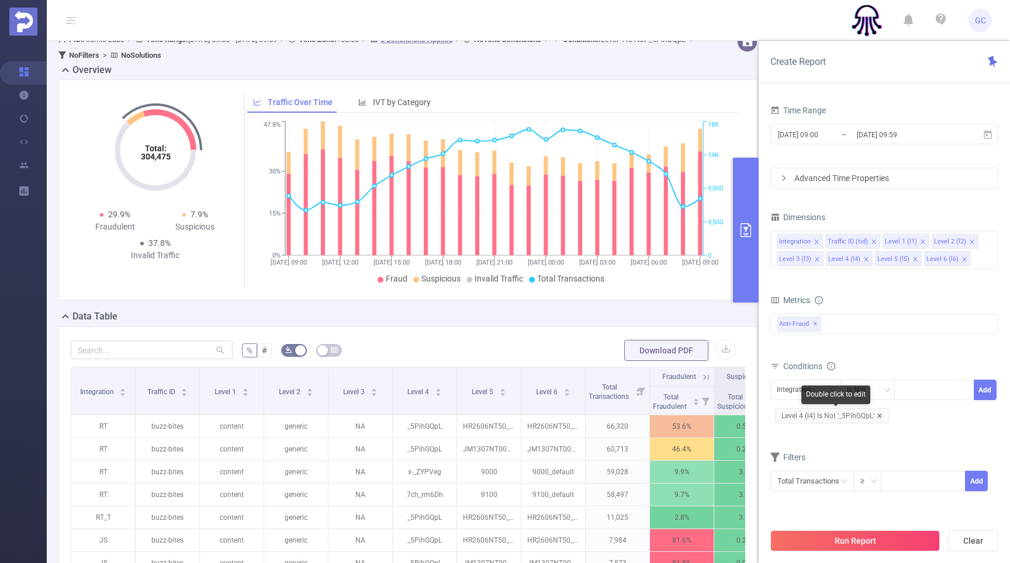
click at [877, 414] on icon "icon: close" at bounding box center [880, 416] width 6 height 6
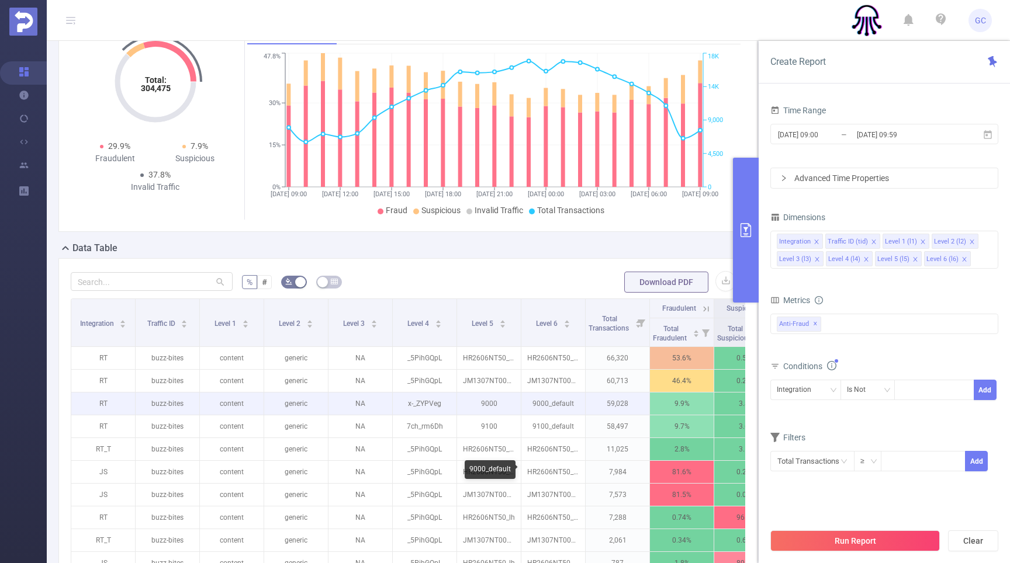
scroll to position [140, 0]
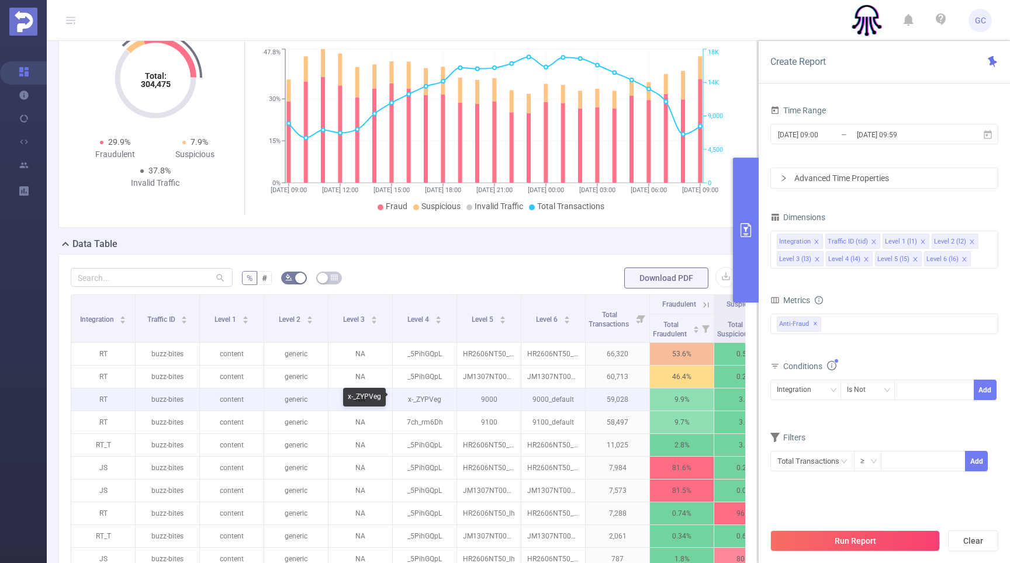
click at [415, 398] on p "x-_ZYPVeg" at bounding box center [425, 400] width 64 height 22
click at [425, 399] on p "x-_ZYPVeg" at bounding box center [425, 400] width 64 height 22
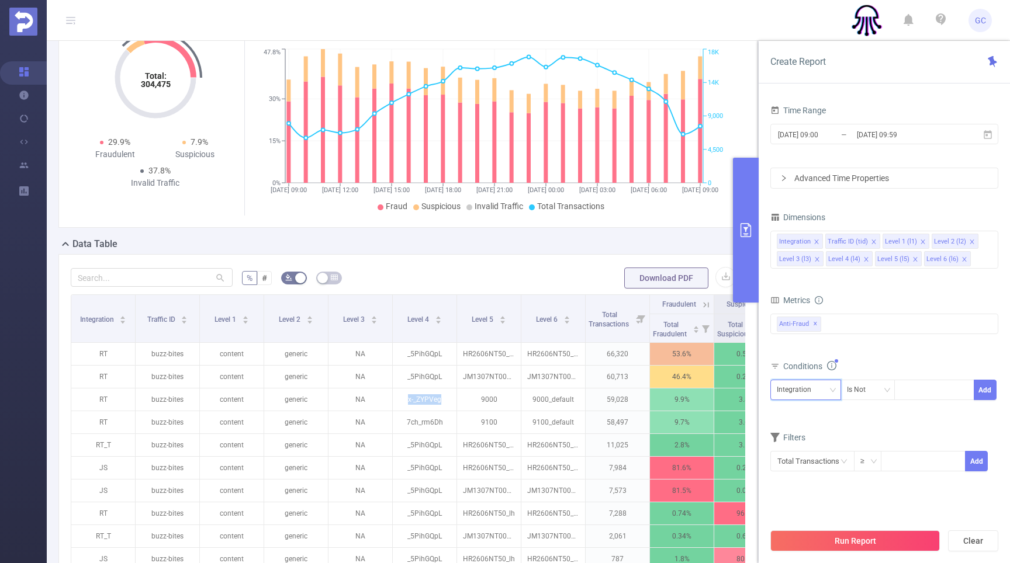
click at [821, 390] on div "Integration" at bounding box center [806, 389] width 58 height 19
click at [799, 506] on li "Level 4 (l4)" at bounding box center [805, 508] width 71 height 19
click at [876, 387] on div "Is Not" at bounding box center [868, 389] width 42 height 19
click at [859, 432] on li "Is" at bounding box center [879, 433] width 78 height 19
click at [862, 388] on div "Is" at bounding box center [868, 389] width 42 height 19
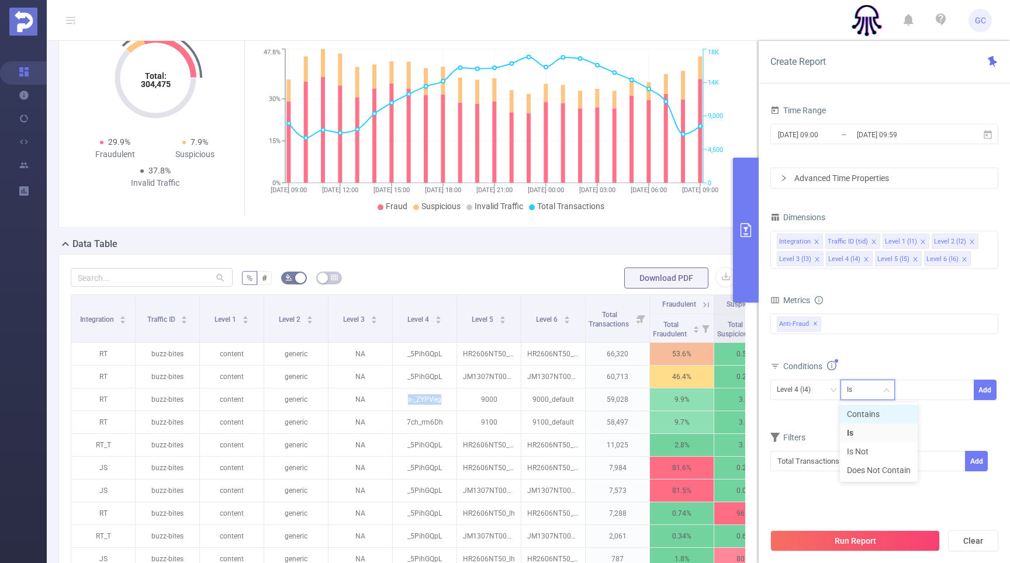
click at [861, 413] on li "Contains" at bounding box center [879, 414] width 78 height 19
click at [914, 392] on div at bounding box center [934, 389] width 67 height 19
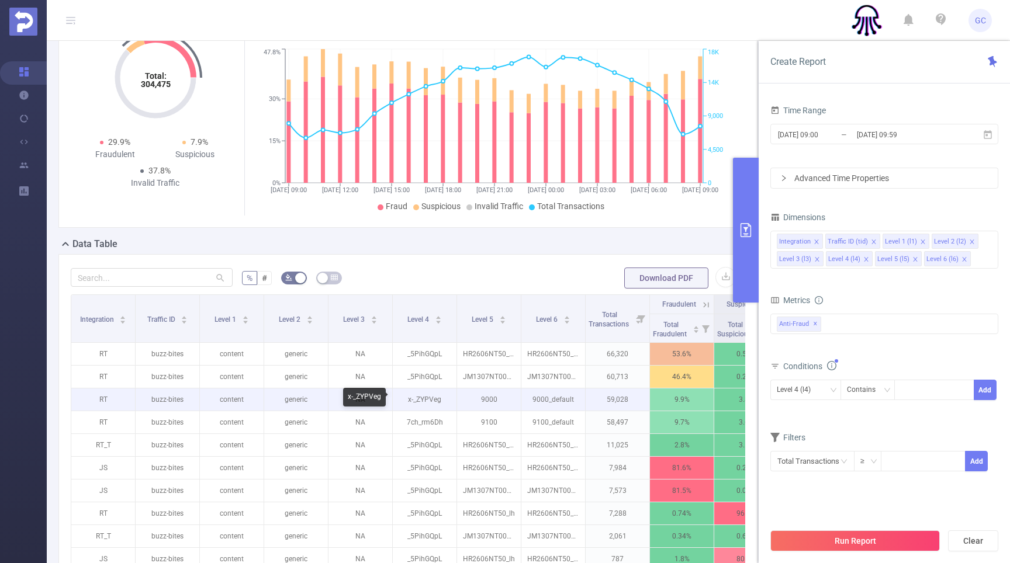
click at [420, 399] on p "x-_ZYPVeg" at bounding box center [425, 400] width 64 height 22
copy p "x-_ZYPVeg"
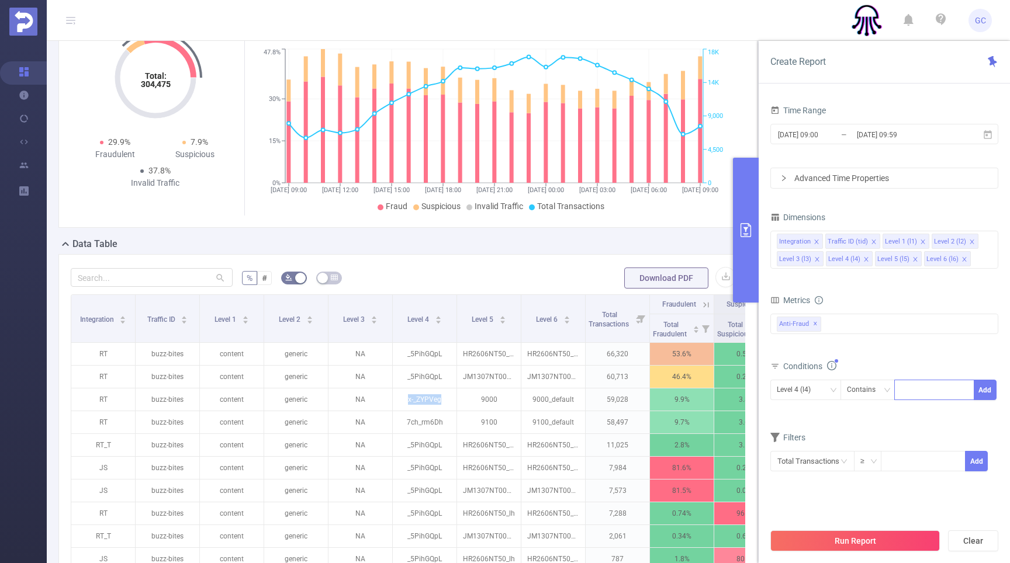
click at [913, 388] on div at bounding box center [934, 389] width 67 height 19
paste input "x-_ZYPVeg"
type input "x-_ZYPVeg"
drag, startPoint x: 797, startPoint y: 414, endPoint x: 821, endPoint y: 413, distance: 24.0
click at [797, 414] on div "Conditions Level 4 (l4) Contains x-_ZYPVeg Add" at bounding box center [884, 386] width 228 height 57
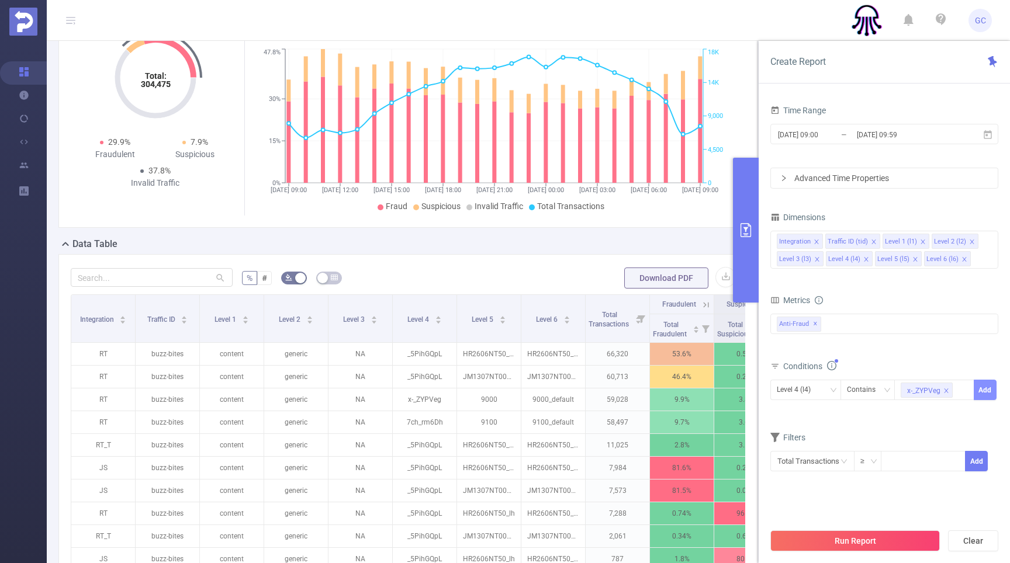
click at [983, 391] on button "Add" at bounding box center [985, 390] width 23 height 20
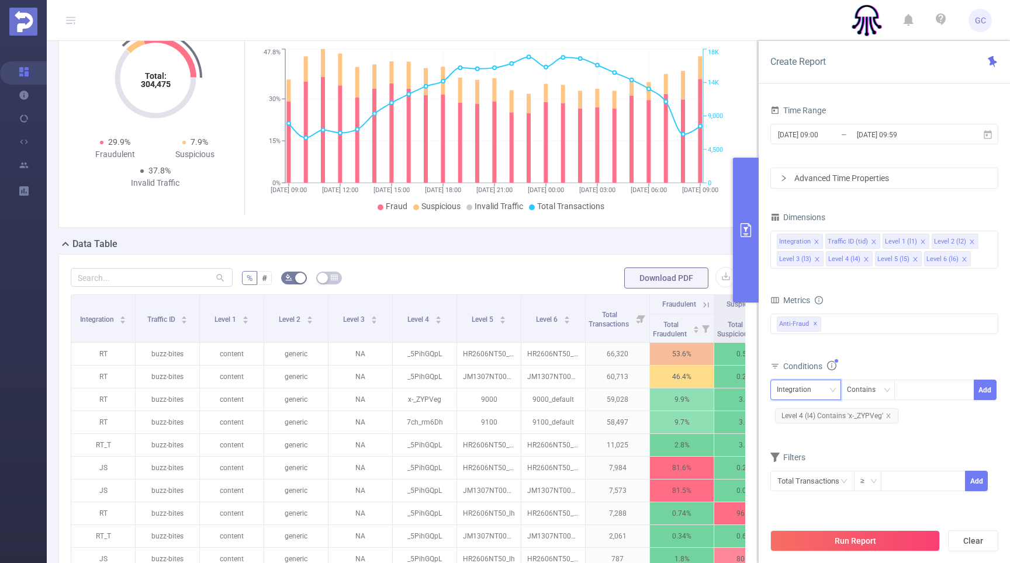
click at [805, 394] on div "Integration" at bounding box center [798, 389] width 43 height 19
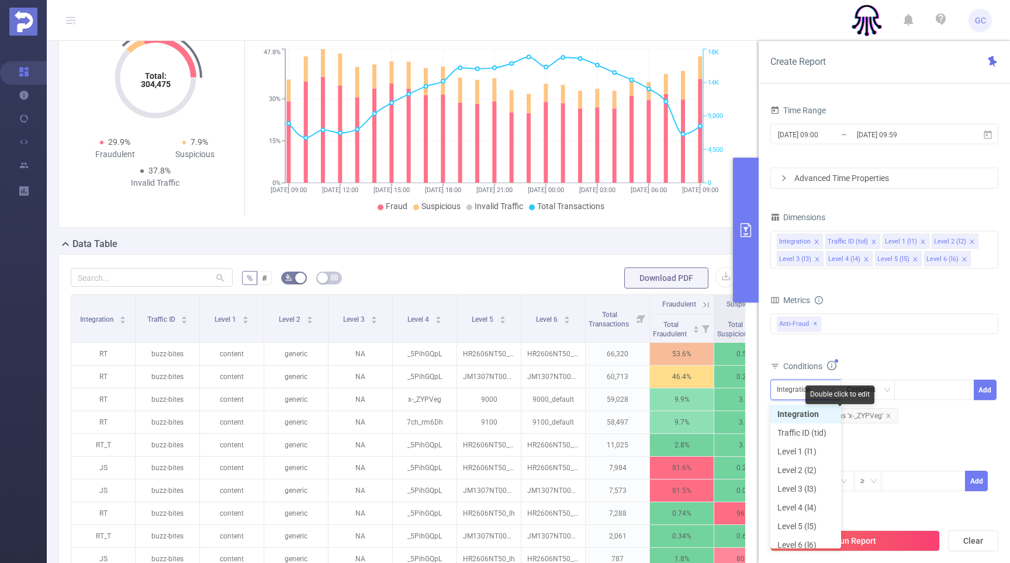
click at [869, 414] on span "Level 4 (l4) Contains 'x-_ZYPVeg'" at bounding box center [836, 416] width 123 height 15
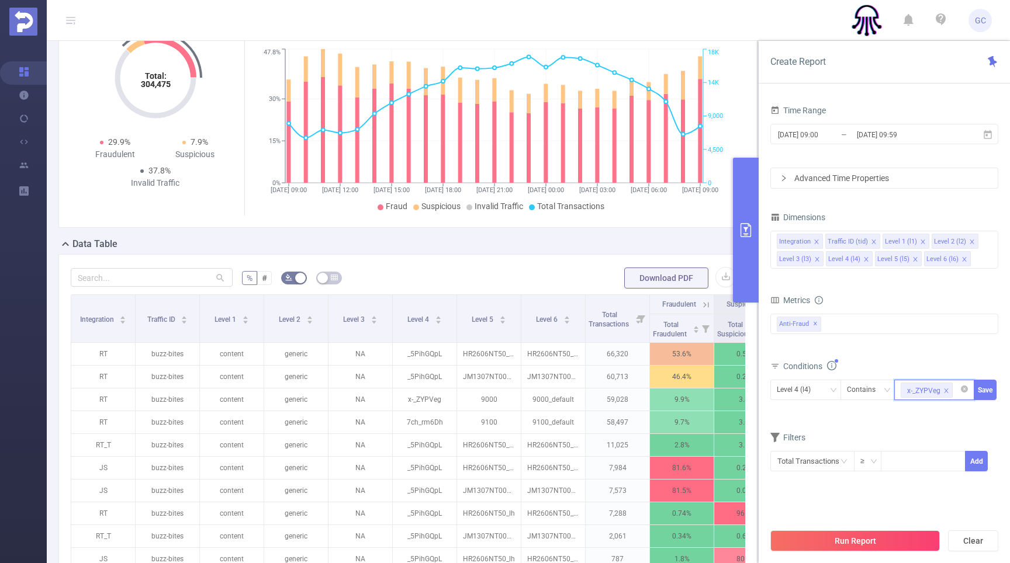
drag, startPoint x: 957, startPoint y: 390, endPoint x: 924, endPoint y: 396, distance: 33.2
click at [957, 390] on input at bounding box center [957, 390] width 5 height 15
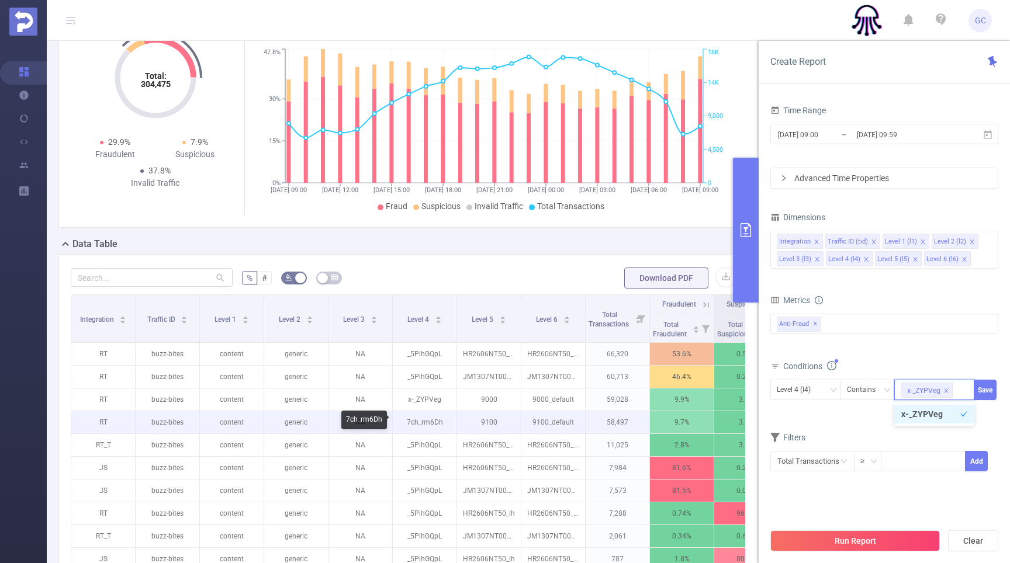
click at [419, 423] on p "7ch_rm6Dh" at bounding box center [425, 422] width 64 height 22
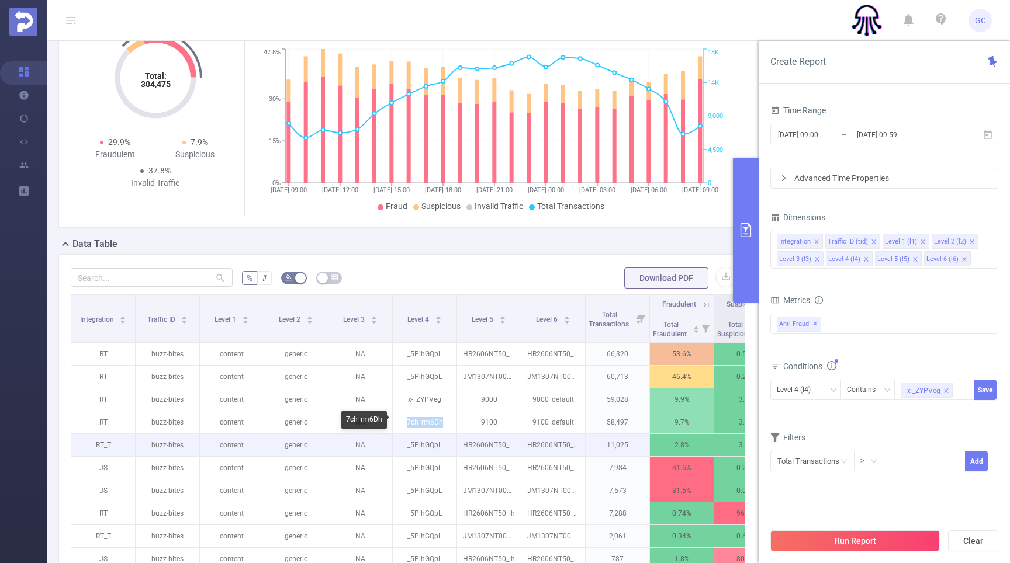
copy p "7ch_rm6Dh"
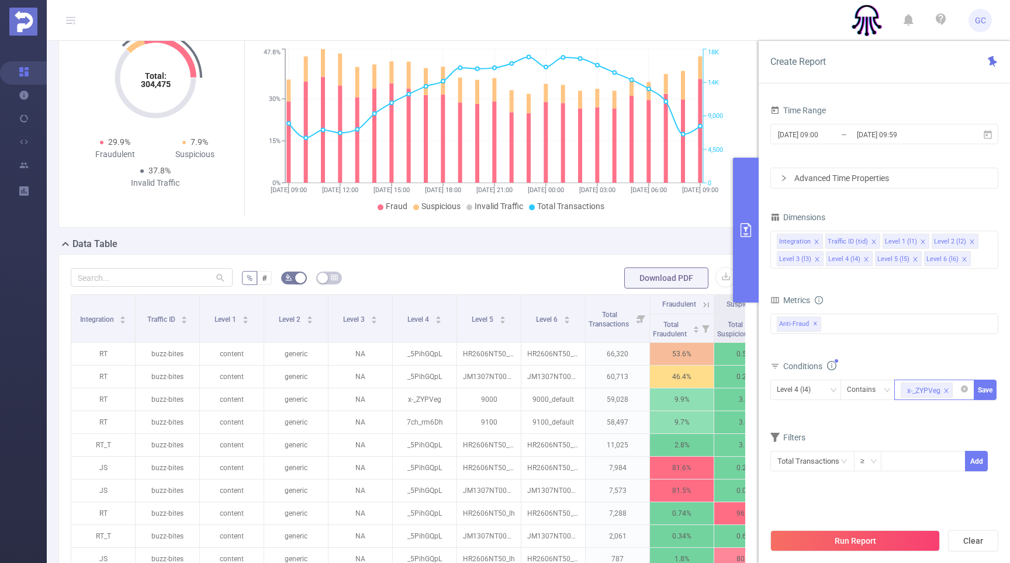
click at [955, 390] on input at bounding box center [957, 390] width 5 height 15
paste input "7ch_rm6Dh"
type input "7ch_rm6Dh"
click at [824, 419] on div "Level 4 (l4) Contains x-_ZYPVeg + 1 ... Save" at bounding box center [884, 402] width 228 height 44
drag, startPoint x: 985, startPoint y: 391, endPoint x: 977, endPoint y: 400, distance: 12.8
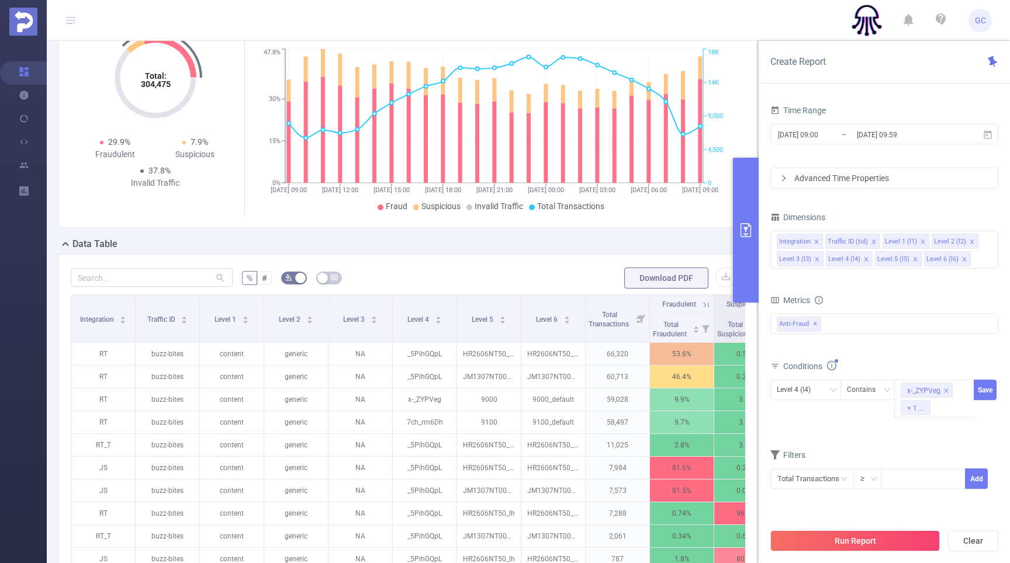
click at [985, 391] on button "Save" at bounding box center [985, 390] width 23 height 20
click at [861, 537] on button "Run Report" at bounding box center [854, 541] width 169 height 21
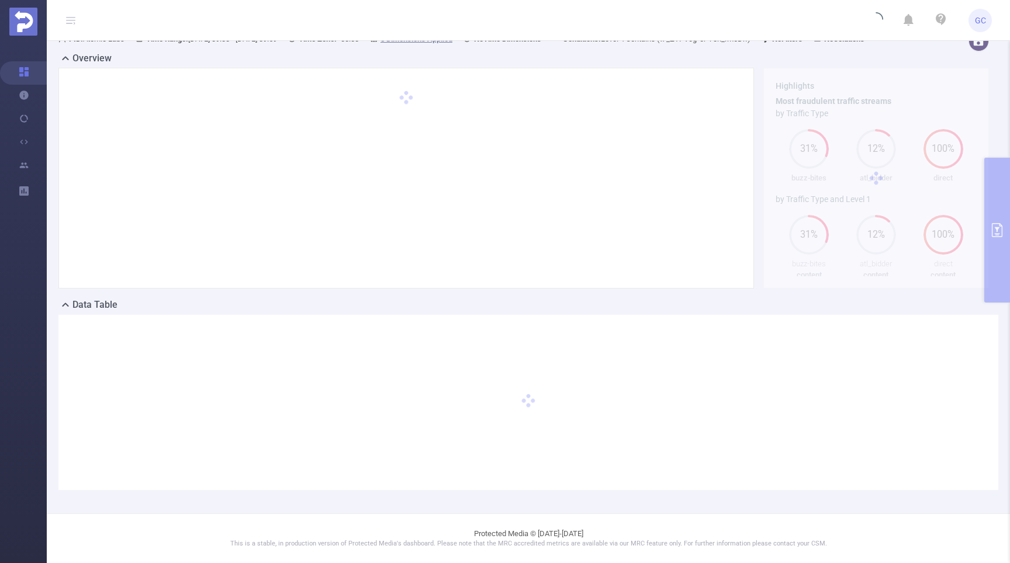
scroll to position [79, 0]
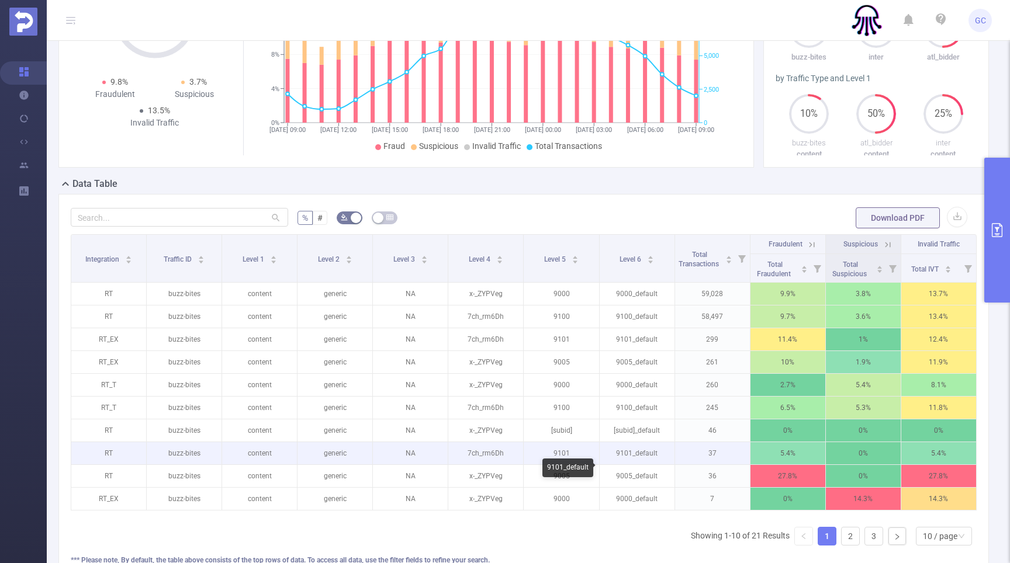
scroll to position [194, 0]
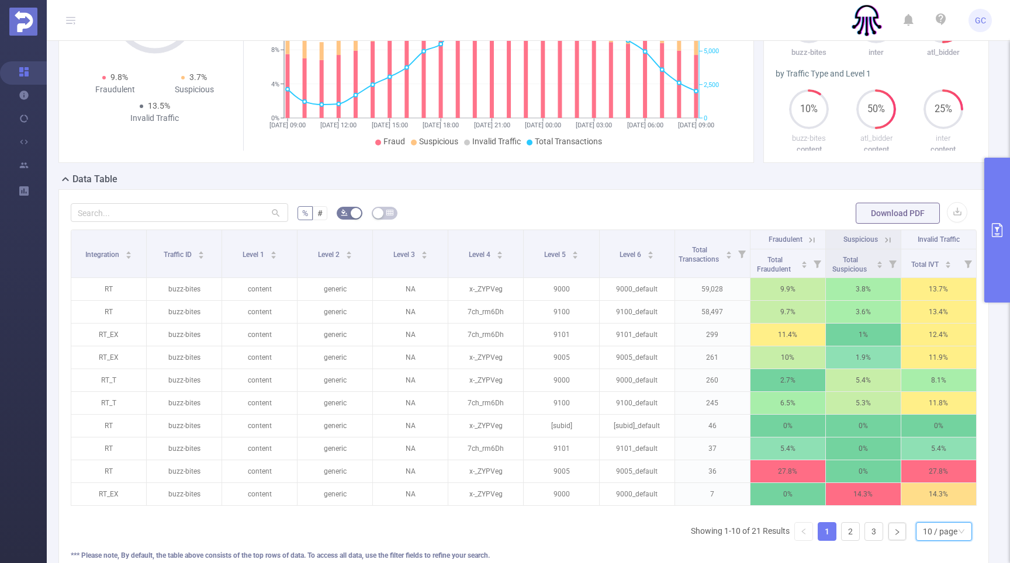
click at [933, 541] on div "10 / page" at bounding box center [940, 532] width 34 height 18
click at [935, 483] on li "30 / page" at bounding box center [943, 473] width 56 height 19
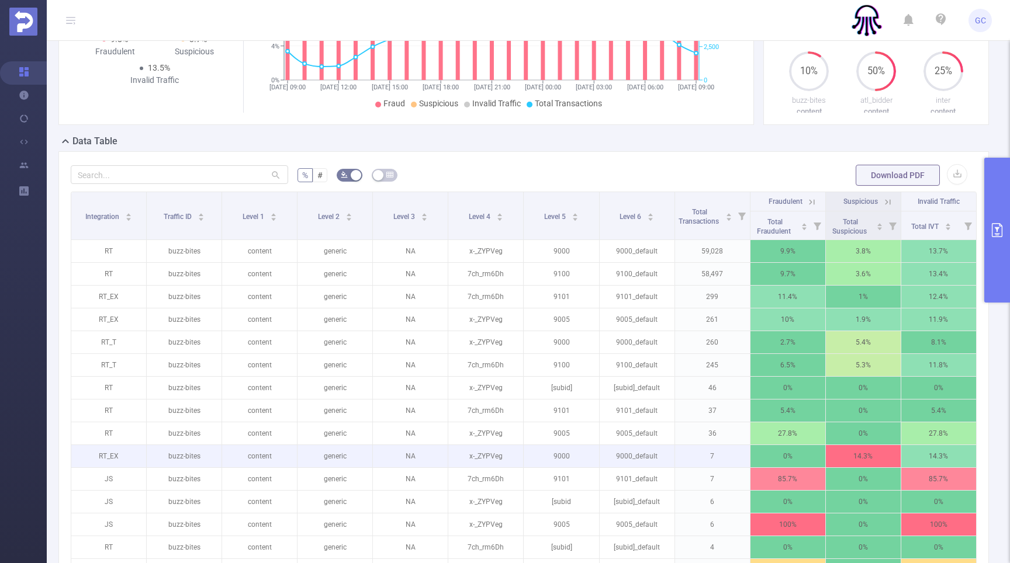
scroll to position [233, 0]
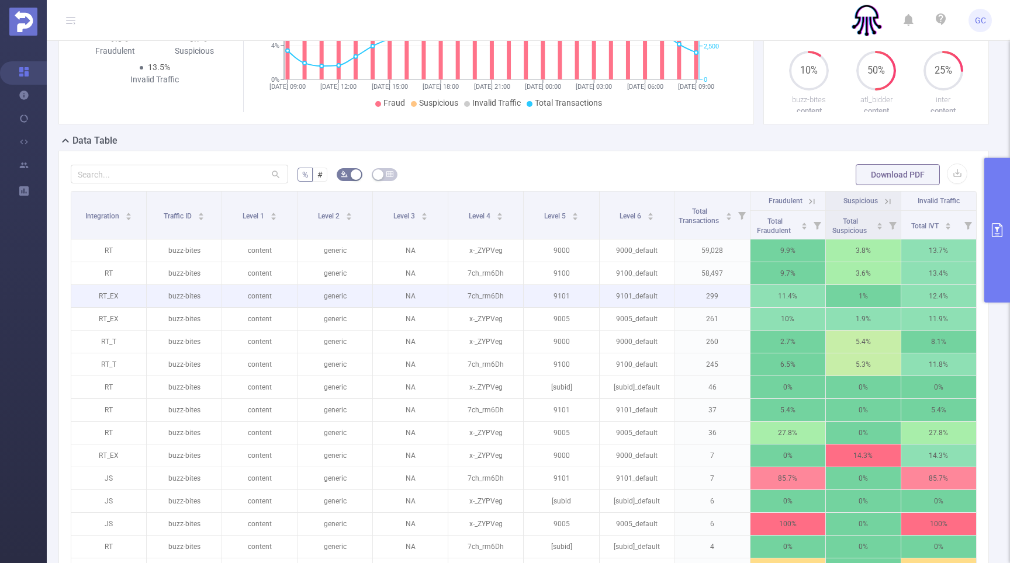
click at [712, 307] on p "299" at bounding box center [712, 296] width 75 height 22
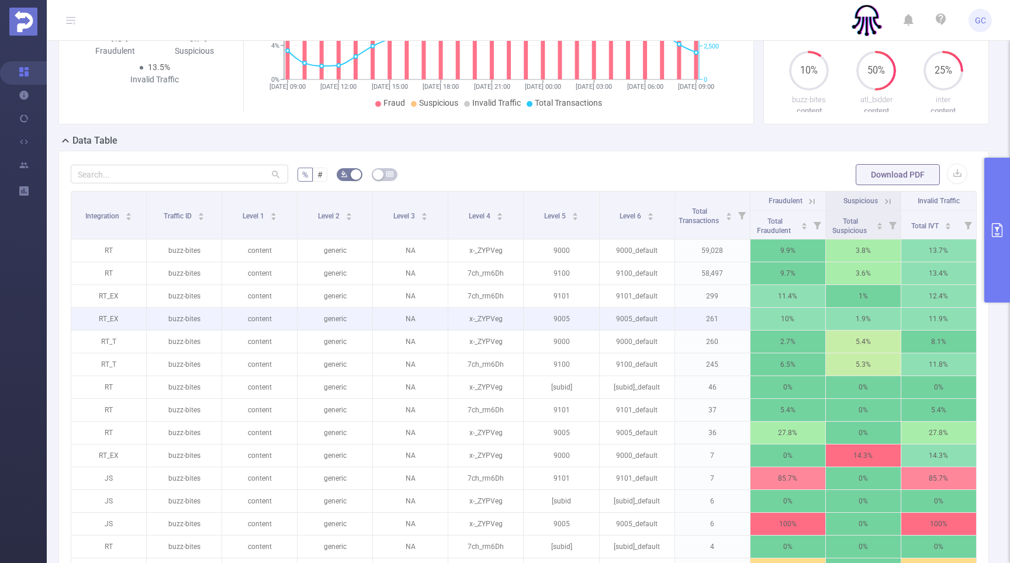
click at [716, 330] on p "261" at bounding box center [712, 319] width 75 height 22
click at [711, 330] on p "261" at bounding box center [712, 319] width 75 height 22
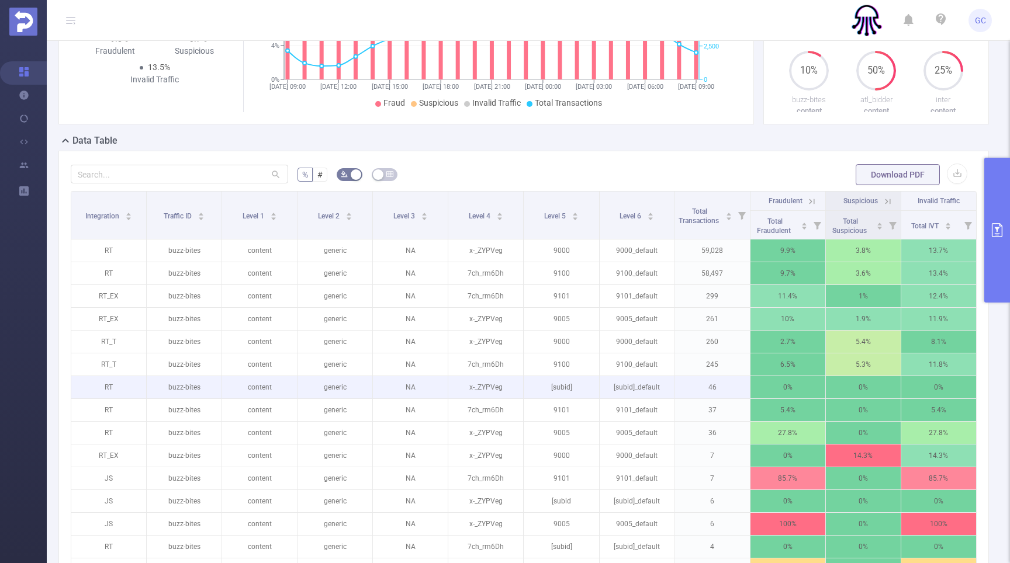
click at [707, 399] on p "46" at bounding box center [712, 387] width 75 height 22
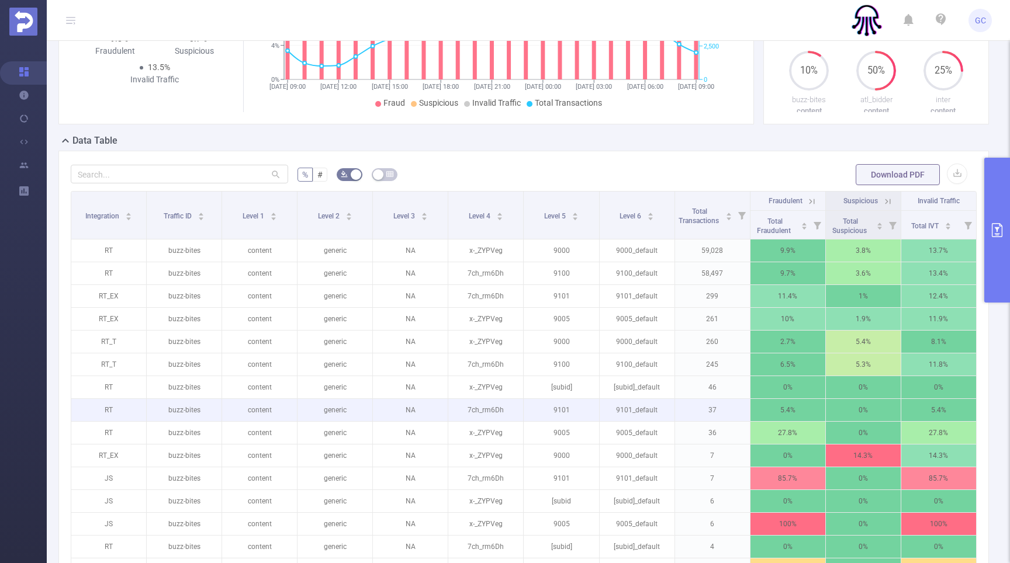
click at [712, 421] on p "37" at bounding box center [712, 410] width 75 height 22
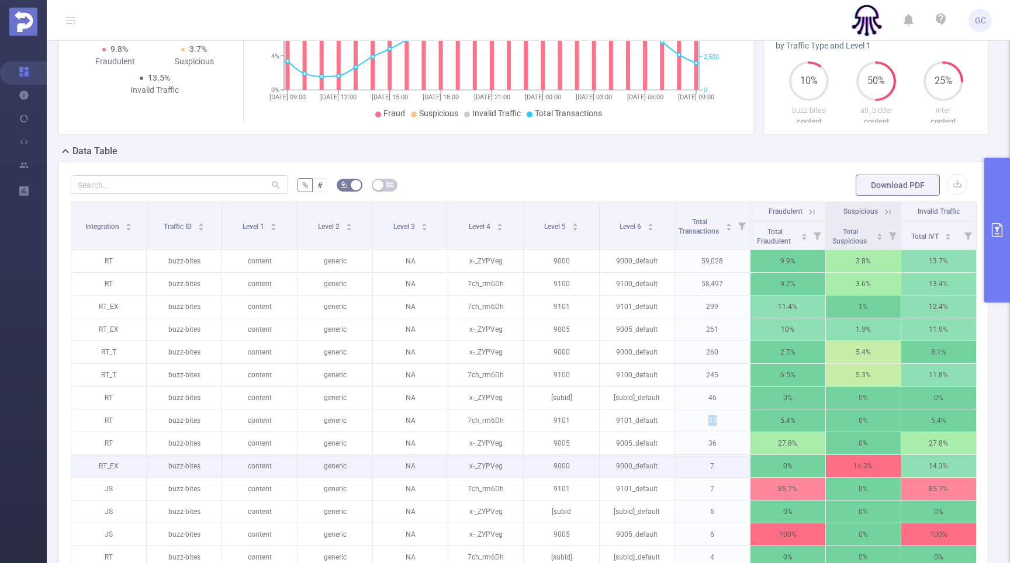
scroll to position [237, 0]
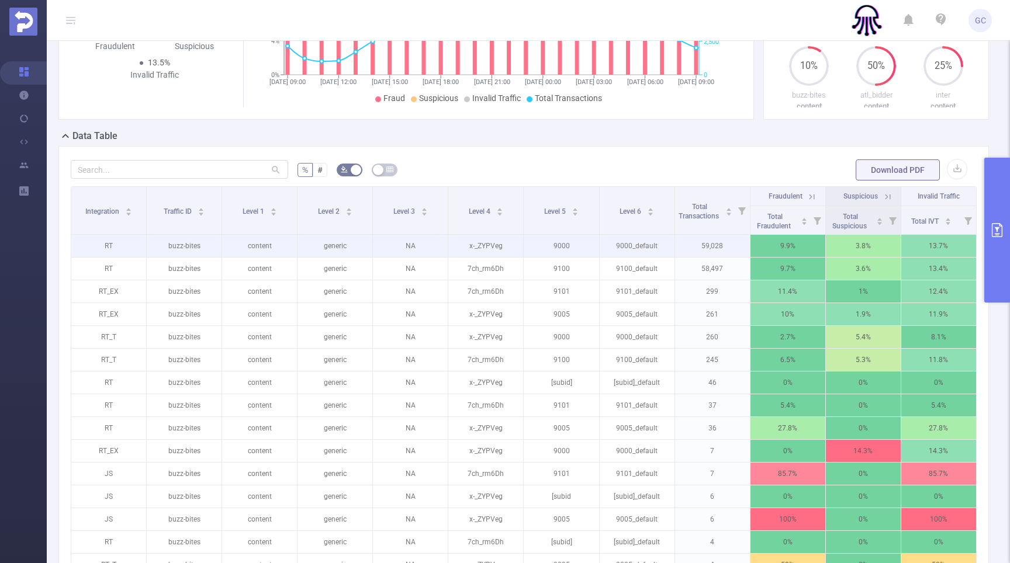
click at [707, 257] on p "59,028" at bounding box center [712, 246] width 75 height 22
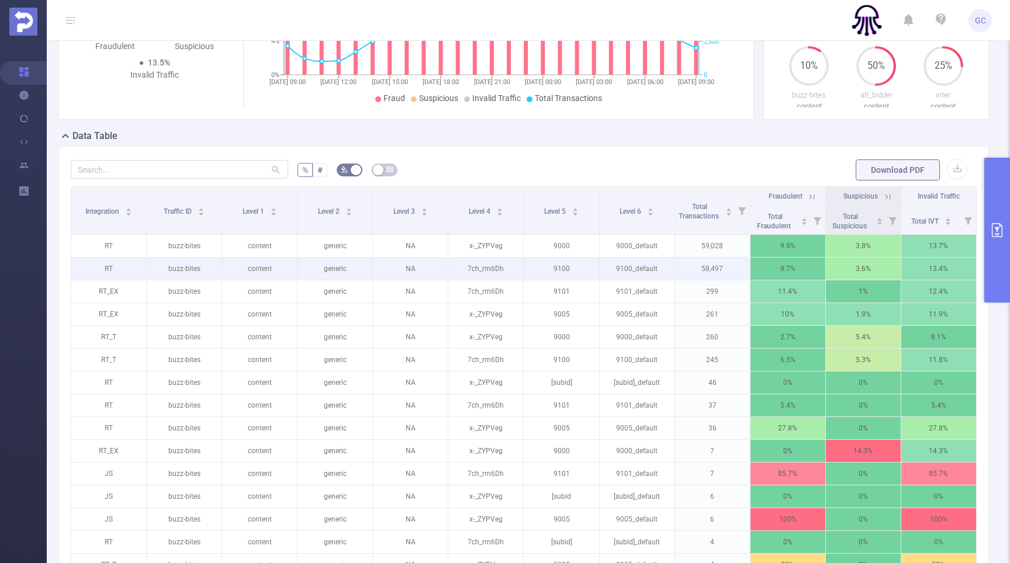
click at [711, 277] on p "58,497" at bounding box center [712, 269] width 75 height 22
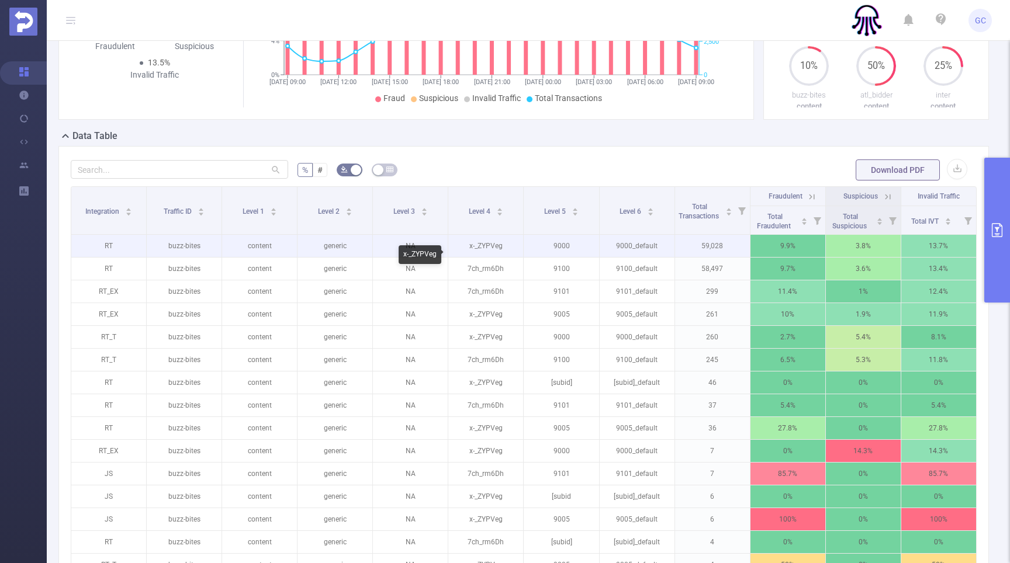
click at [485, 254] on p "x-_ZYPVeg" at bounding box center [485, 246] width 75 height 22
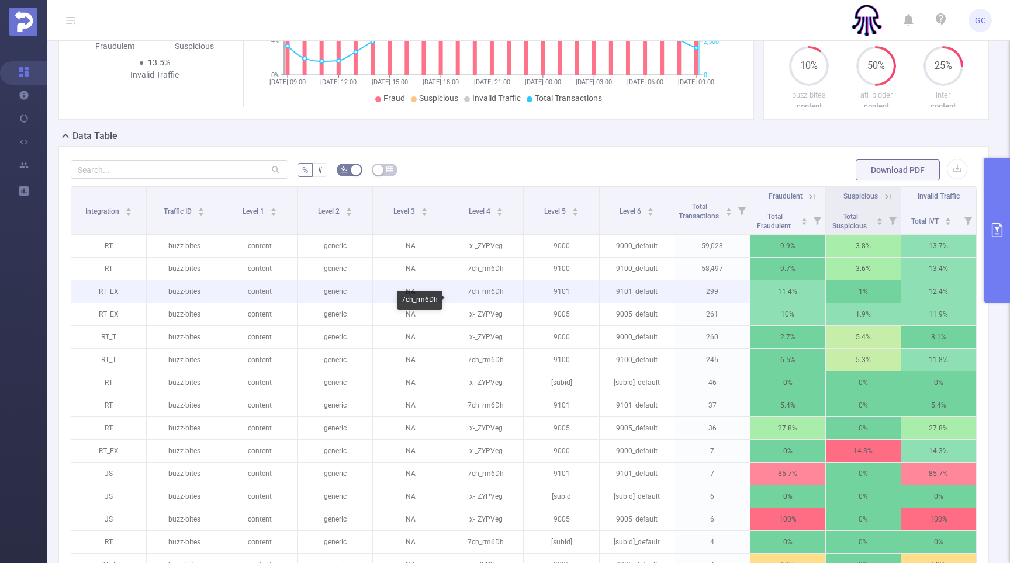
click at [483, 303] on p "7ch_rm6Dh" at bounding box center [485, 292] width 75 height 22
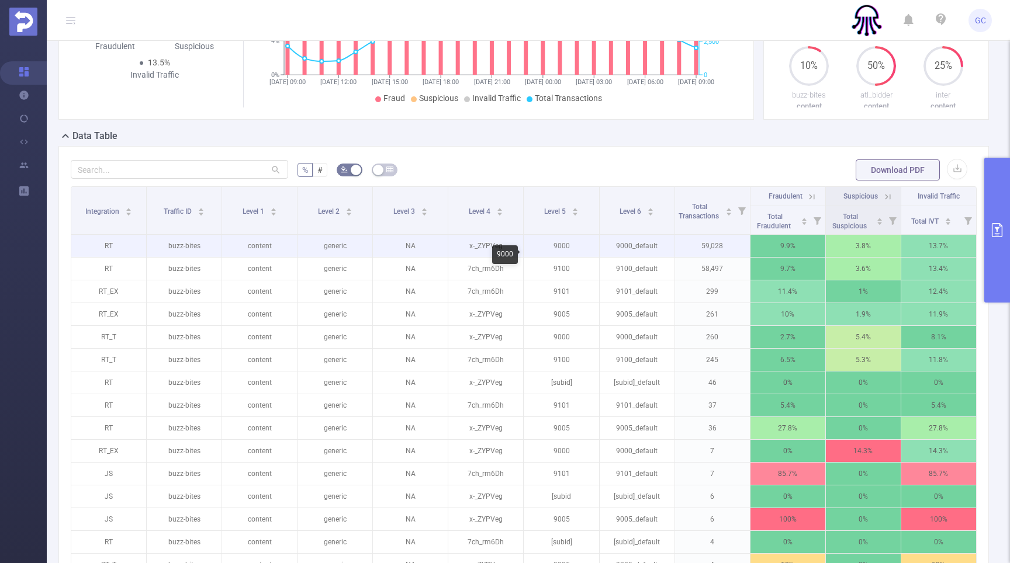
click at [565, 255] on p "9000" at bounding box center [561, 246] width 75 height 22
click at [483, 257] on p "x-_ZYPVeg" at bounding box center [485, 246] width 75 height 22
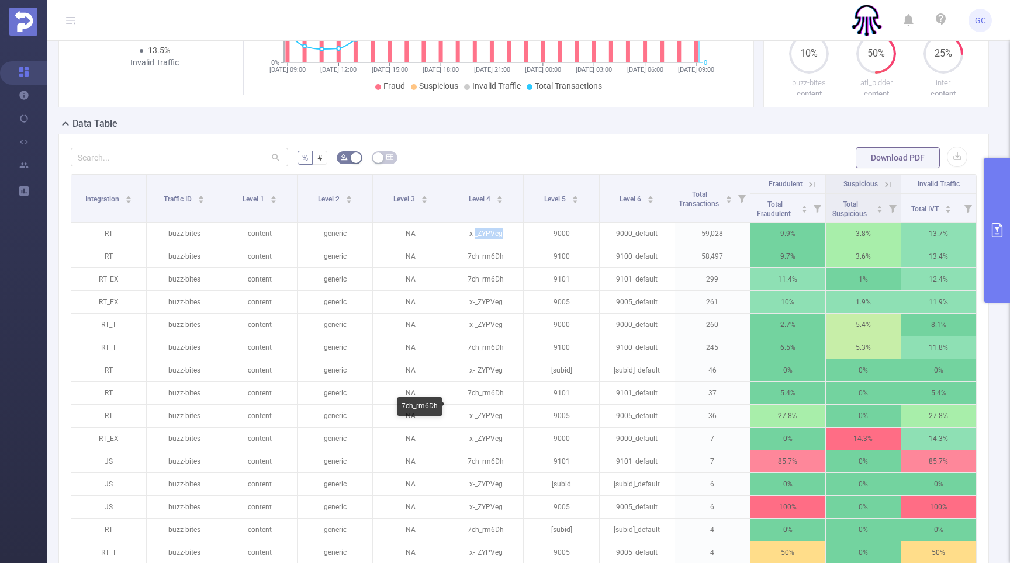
scroll to position [243, 0]
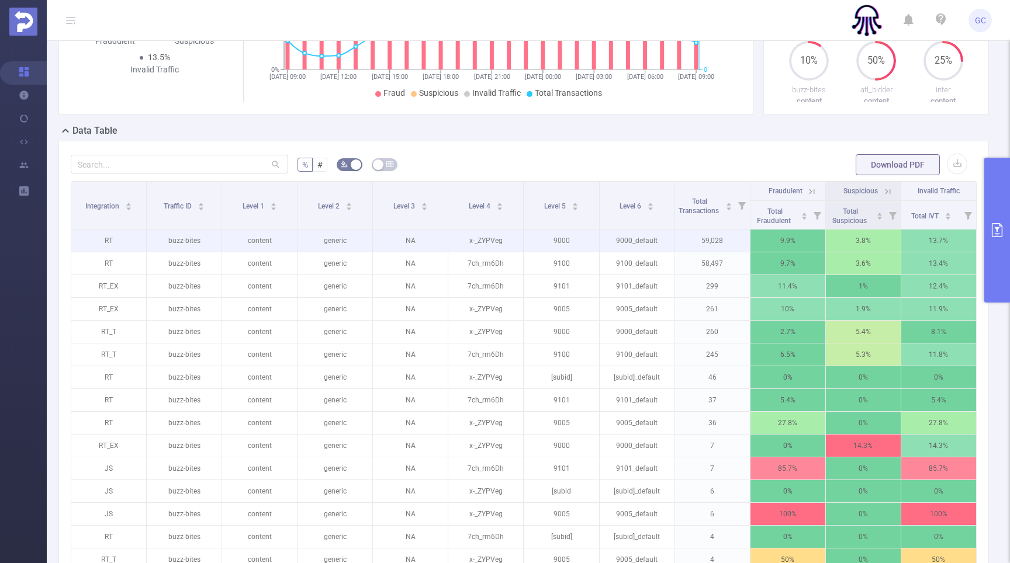
click at [709, 252] on p "59,028" at bounding box center [712, 241] width 75 height 22
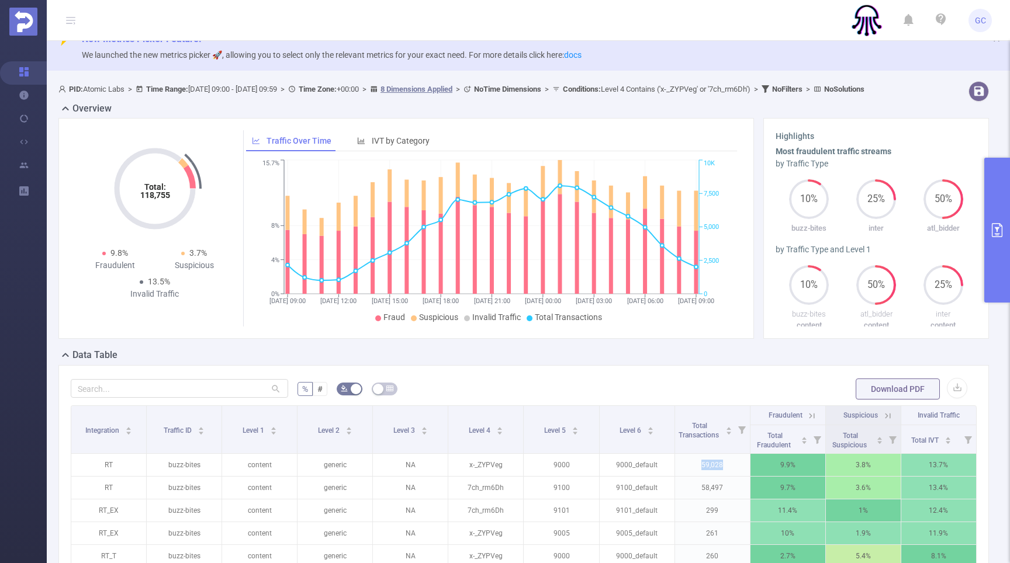
scroll to position [0, 0]
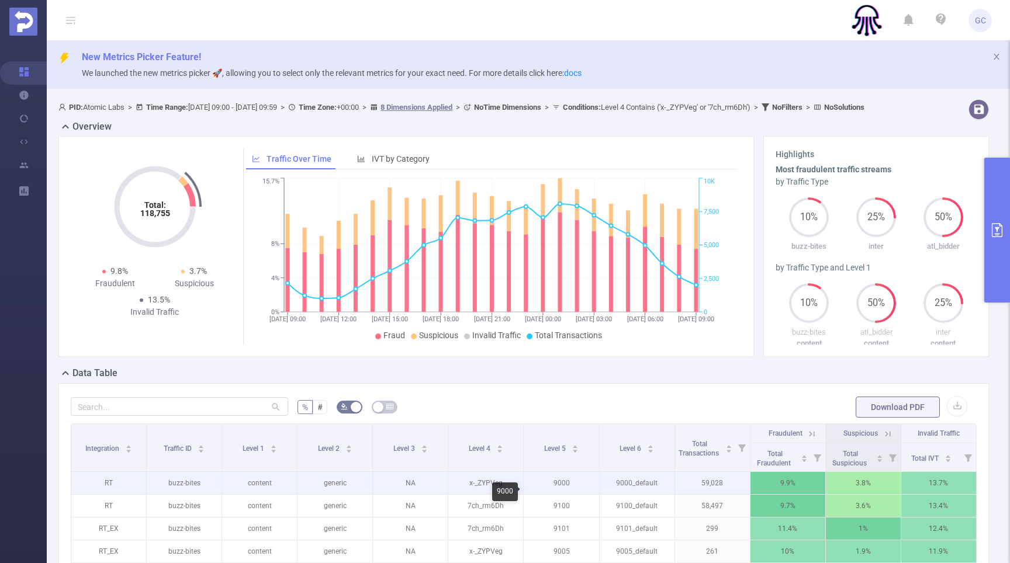
click at [559, 493] on p "9000" at bounding box center [561, 483] width 75 height 22
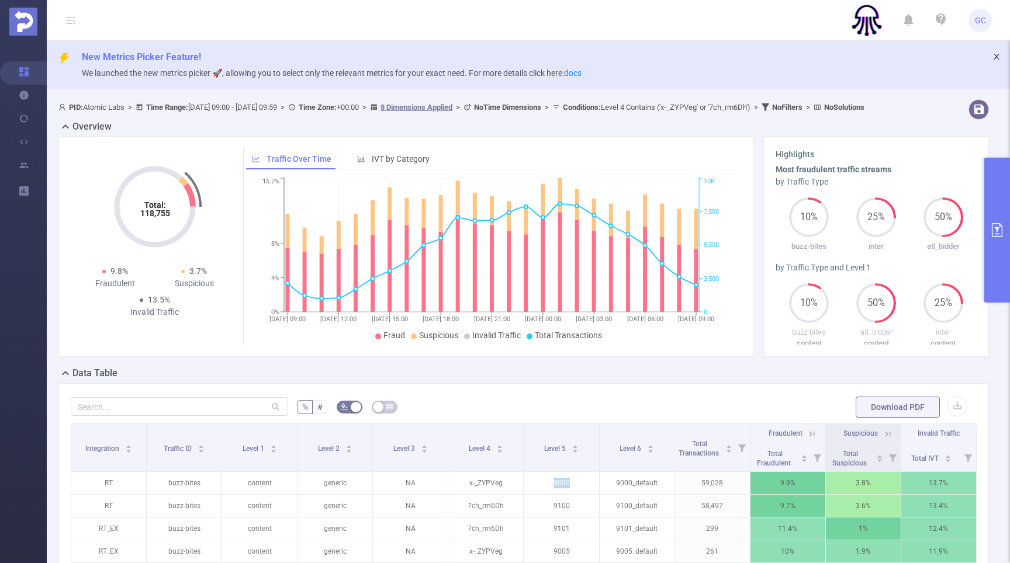
click at [995, 58] on icon "icon: close" at bounding box center [996, 57] width 8 height 8
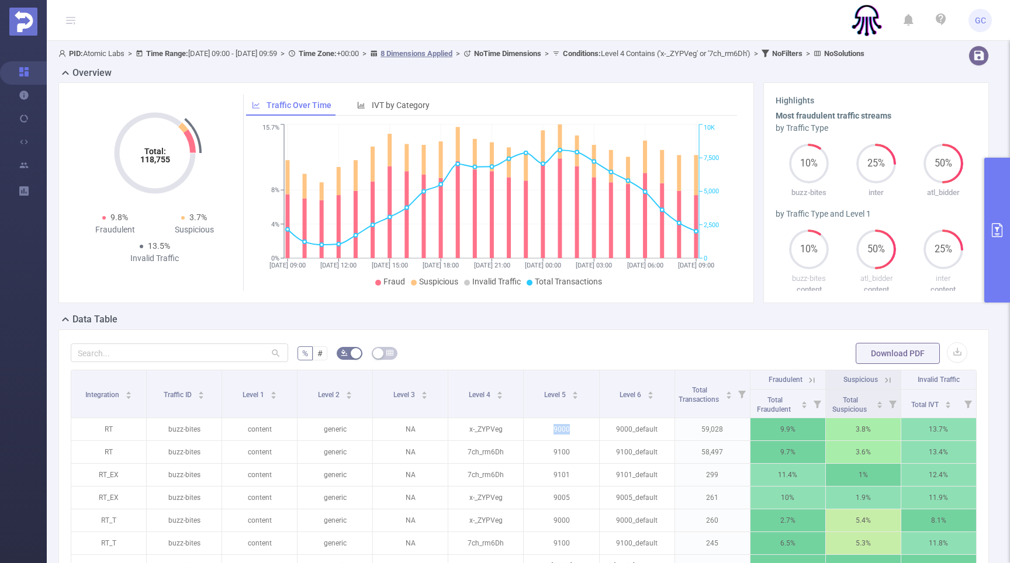
click at [1000, 234] on icon "primary" at bounding box center [997, 230] width 14 height 14
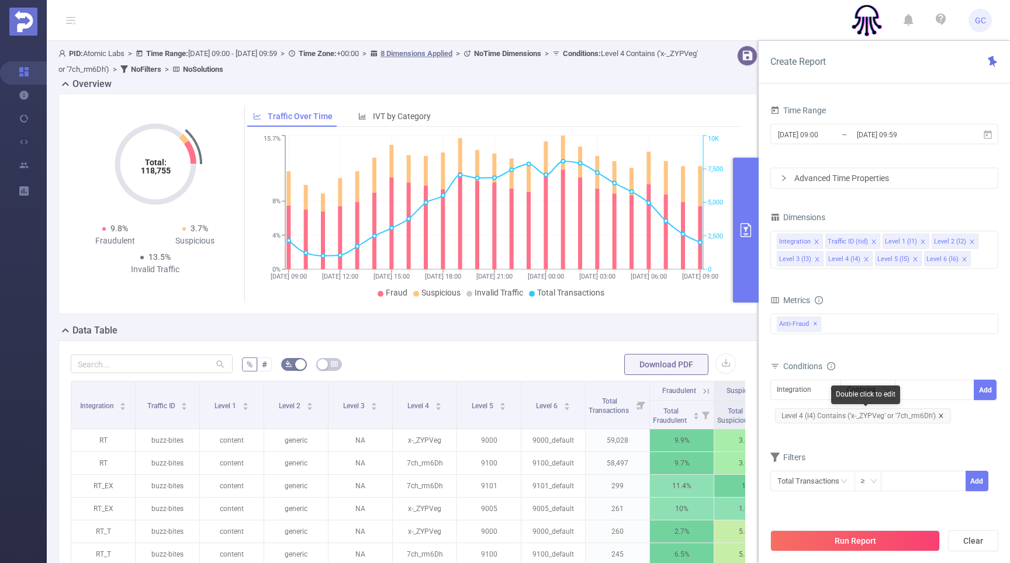
click at [941, 414] on icon "icon: close" at bounding box center [941, 416] width 4 height 4
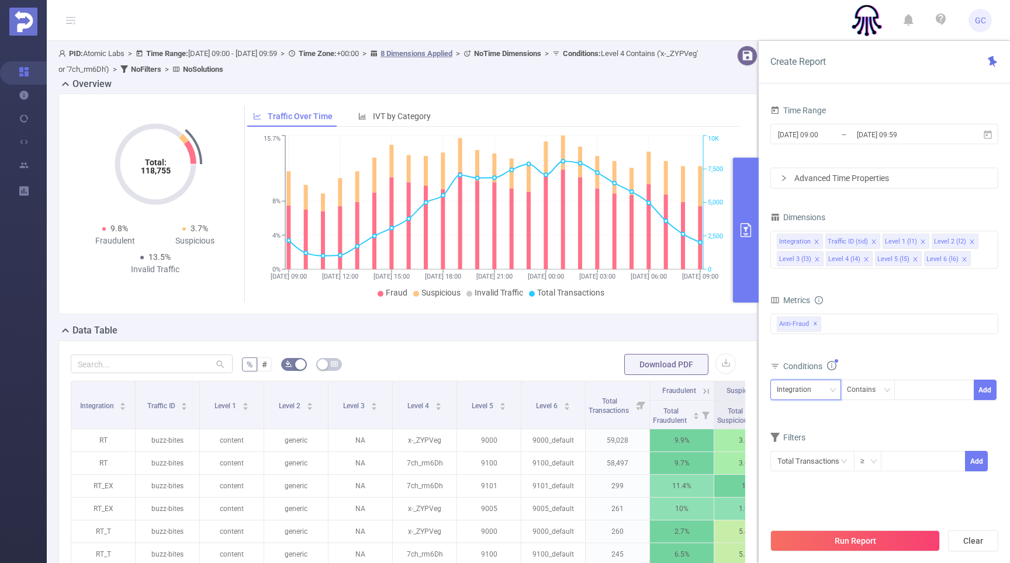
click at [832, 391] on icon "icon: down" at bounding box center [833, 390] width 6 height 4
click at [808, 527] on li "Level 5 (l5)" at bounding box center [805, 526] width 71 height 19
click at [905, 392] on input at bounding box center [903, 390] width 5 height 15
type input "9005"
drag, startPoint x: 815, startPoint y: 324, endPoint x: 873, endPoint y: 324, distance: 57.3
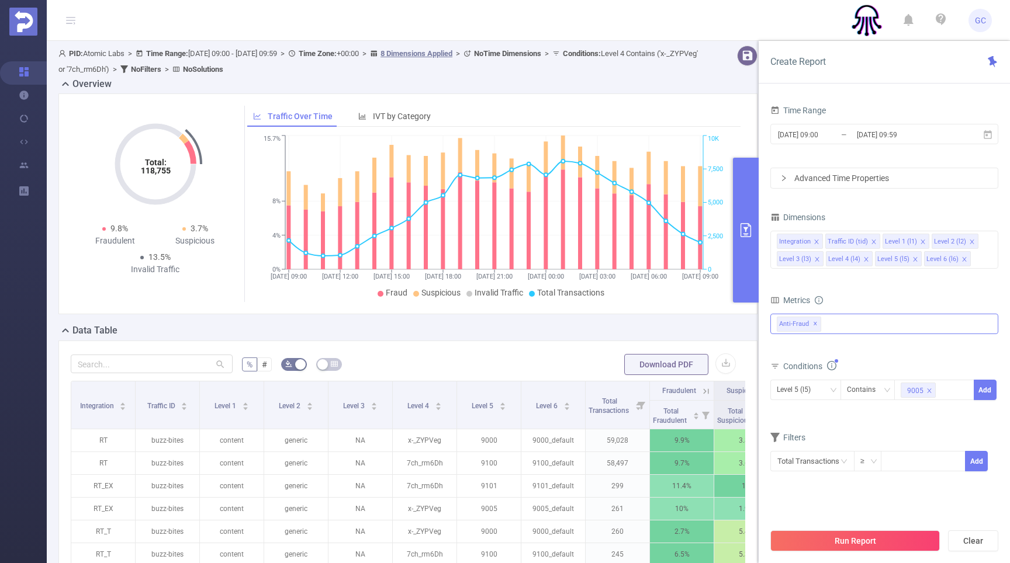
click at [815, 324] on span "✕" at bounding box center [815, 324] width 5 height 14
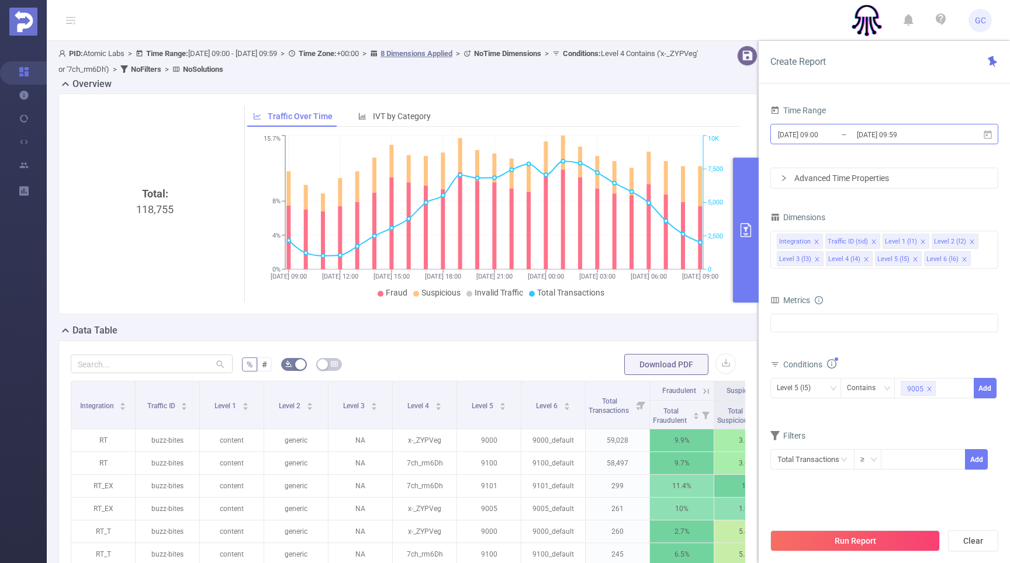
click at [907, 139] on input "[DATE] 09:59" at bounding box center [903, 135] width 95 height 16
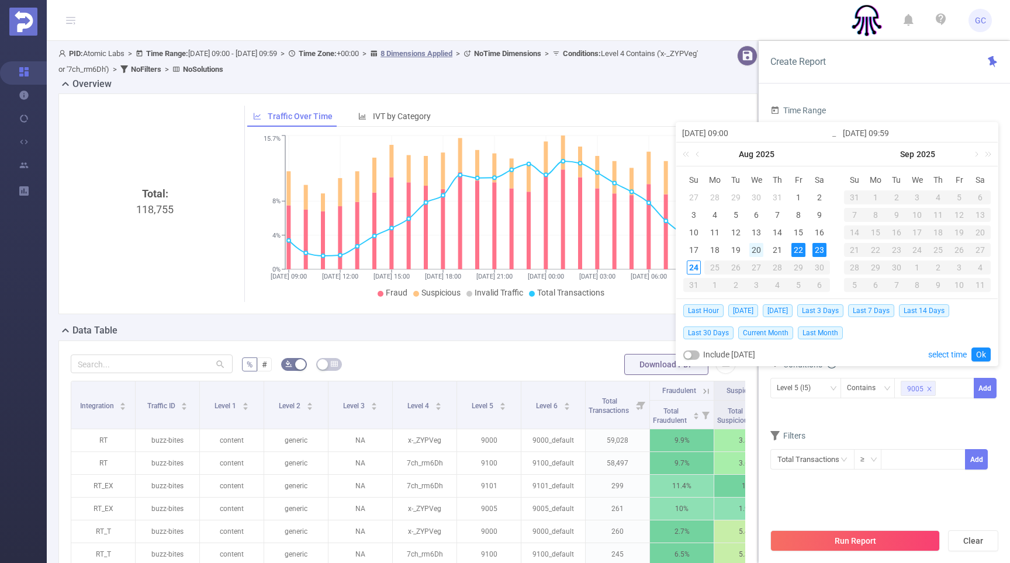
click at [757, 251] on div "20" at bounding box center [756, 250] width 14 height 14
click at [694, 267] on div "24" at bounding box center [694, 268] width 14 height 14
type input "[DATE] 09:00"
type input "[DATE] 09:59"
type input "[DATE] 09:00"
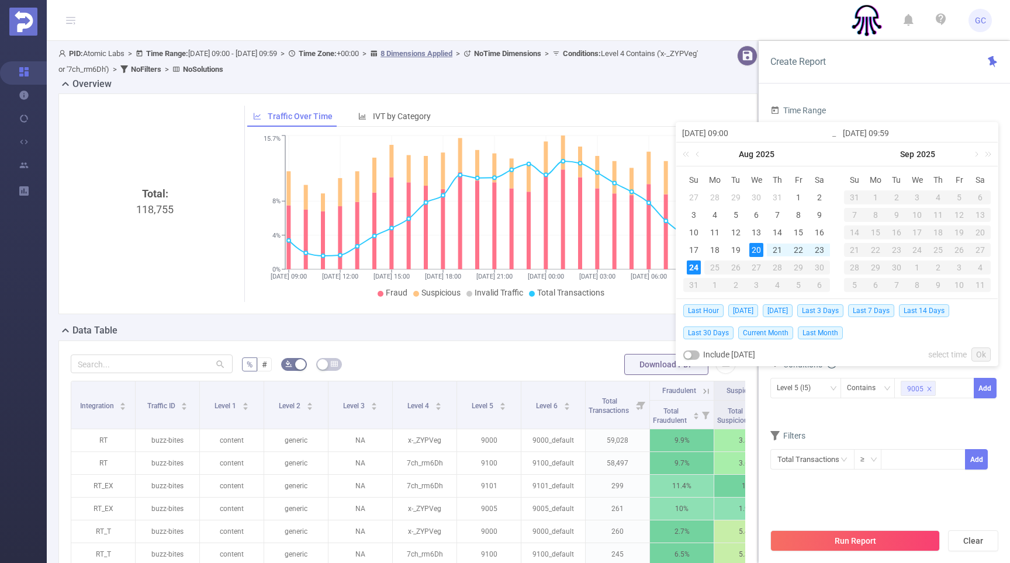
type input "[DATE] 09:59"
click at [987, 353] on link "Ok" at bounding box center [980, 355] width 19 height 14
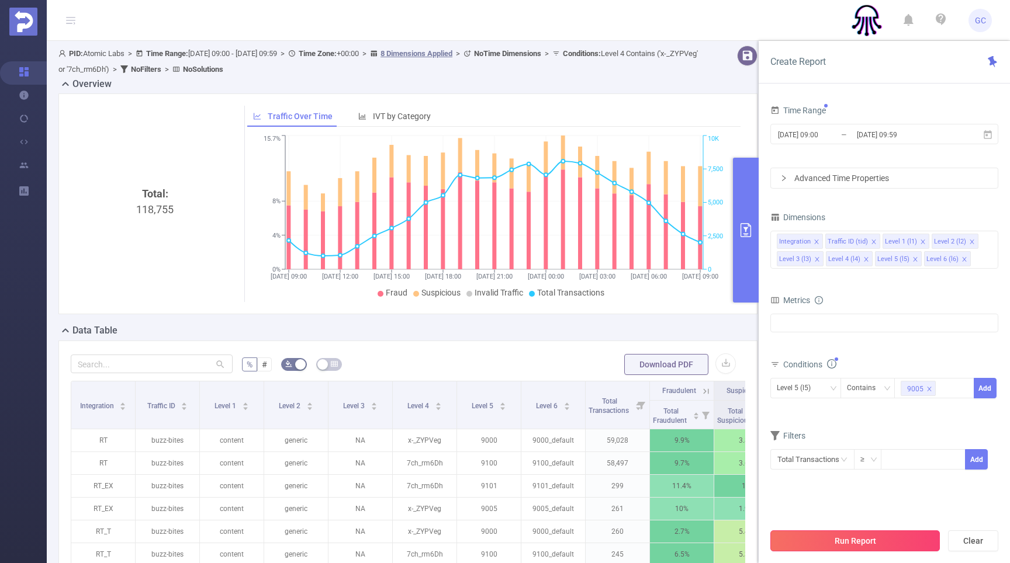
click at [874, 545] on button "Run Report" at bounding box center [854, 541] width 169 height 21
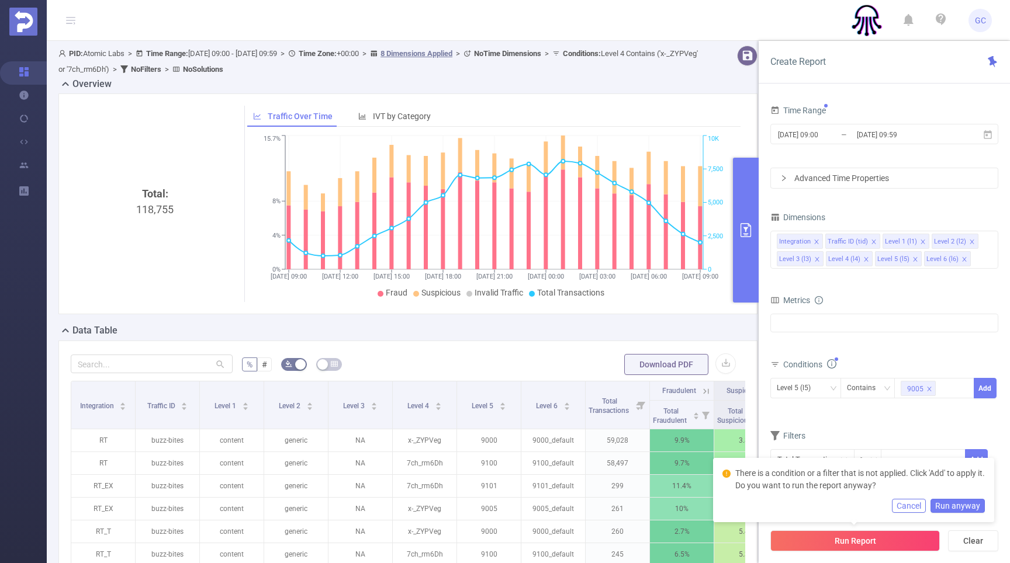
click at [922, 504] on button "Cancel" at bounding box center [909, 506] width 34 height 14
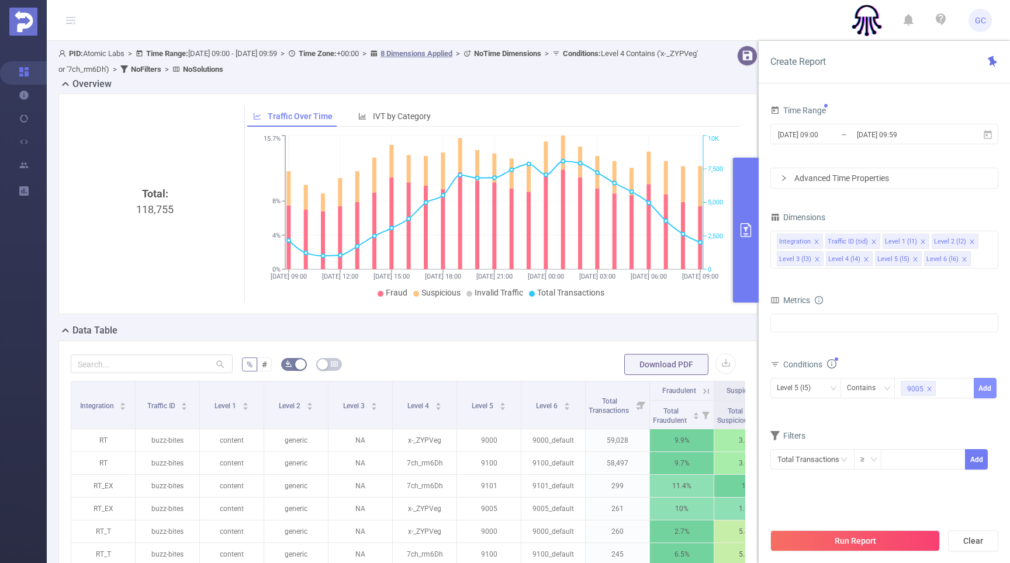
click at [987, 389] on button "Add" at bounding box center [985, 388] width 23 height 20
drag, startPoint x: 844, startPoint y: 540, endPoint x: 854, endPoint y: 541, distance: 10.0
click at [844, 540] on button "Run Report" at bounding box center [854, 541] width 169 height 21
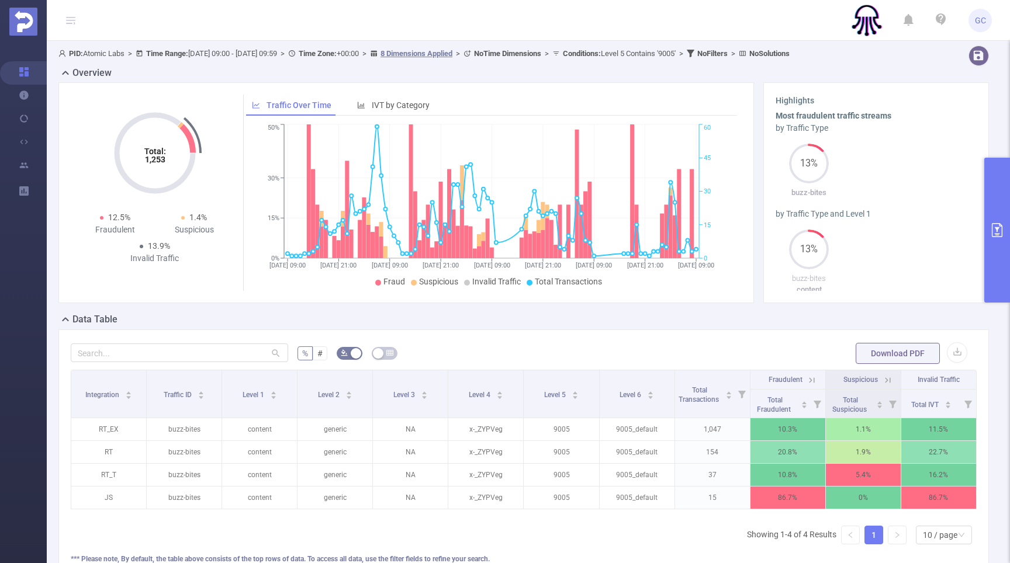
click at [813, 380] on icon at bounding box center [812, 380] width 11 height 11
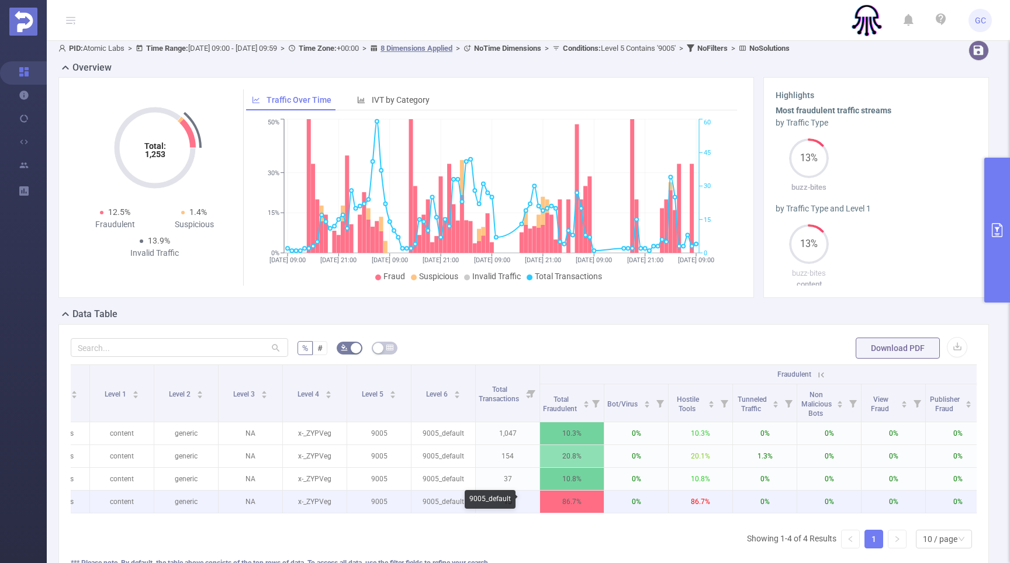
scroll to position [0, 319]
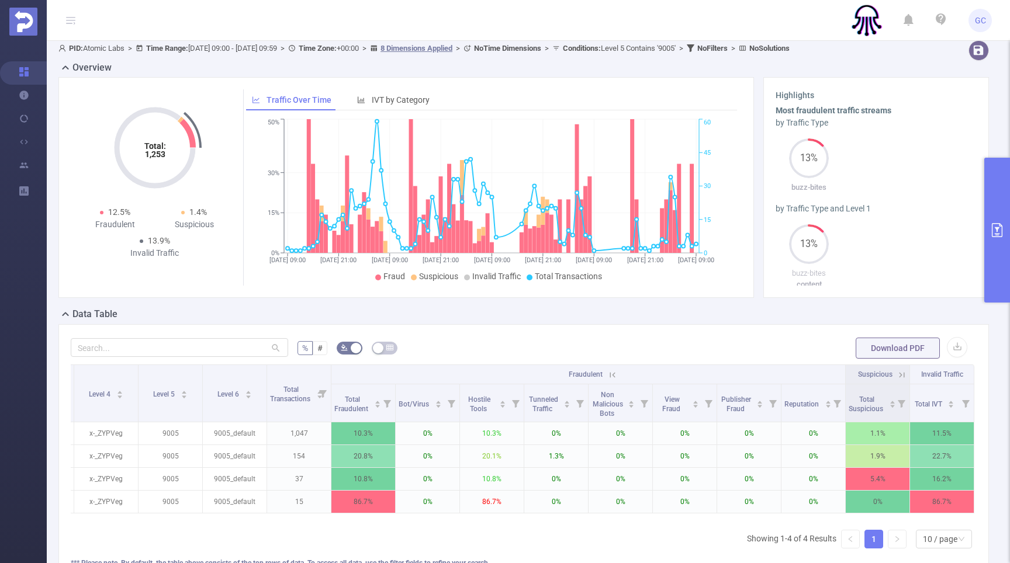
click at [997, 240] on button "primary" at bounding box center [997, 230] width 26 height 145
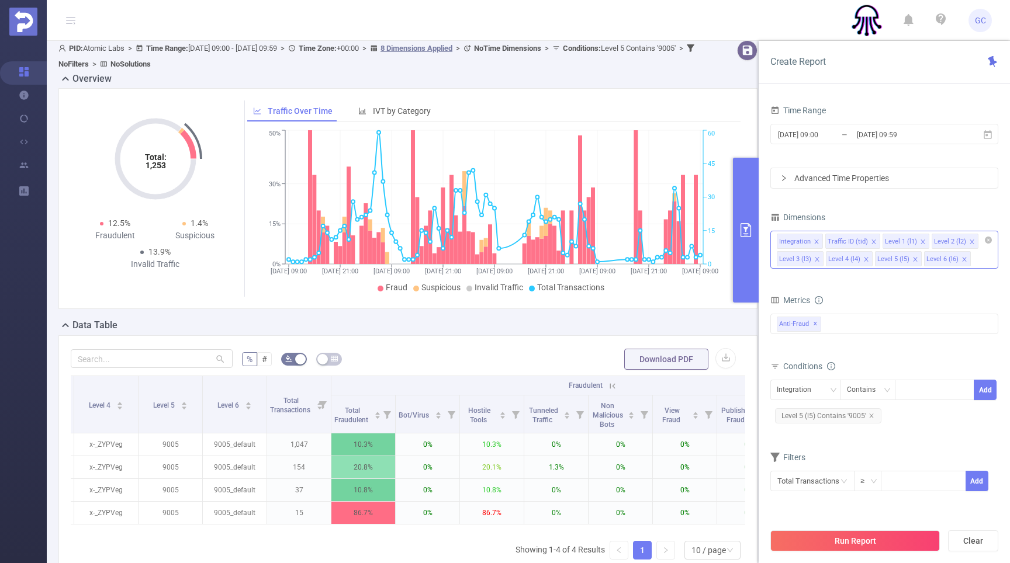
click at [977, 262] on div "Integration Traffic ID (tid) Level 1 (l1) Level 2 (l2) Level 3 (l3) Level 4 (l4…" at bounding box center [884, 250] width 228 height 38
type input "ר"
type input "ref"
click at [946, 258] on div "Integration Traffic ID (tid) Level 1 (l1) Level 2 (l2) Level 3 (l3) Level 4 (l4…" at bounding box center [884, 250] width 228 height 38
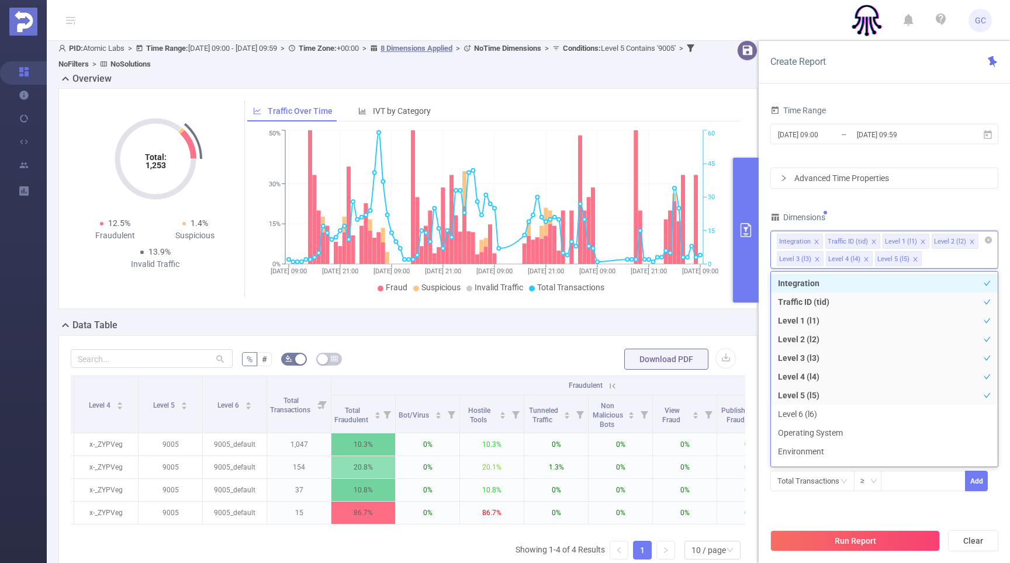
click at [946, 258] on div "Integration Traffic ID (tid) Level 1 (l1) Level 2 (l2) Level 3 (l3) Level 4 (l4…" at bounding box center [884, 250] width 228 height 38
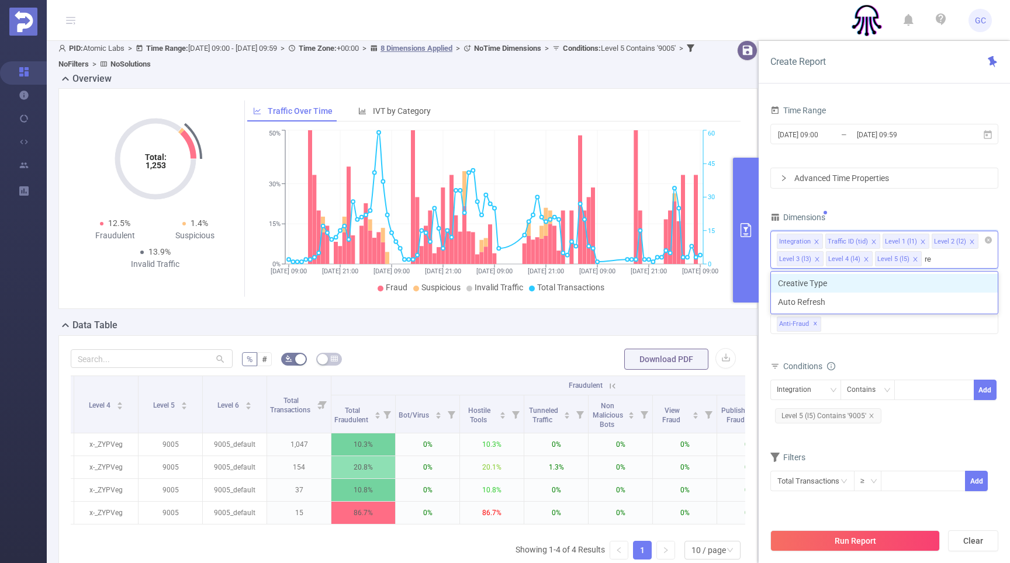
type input "r"
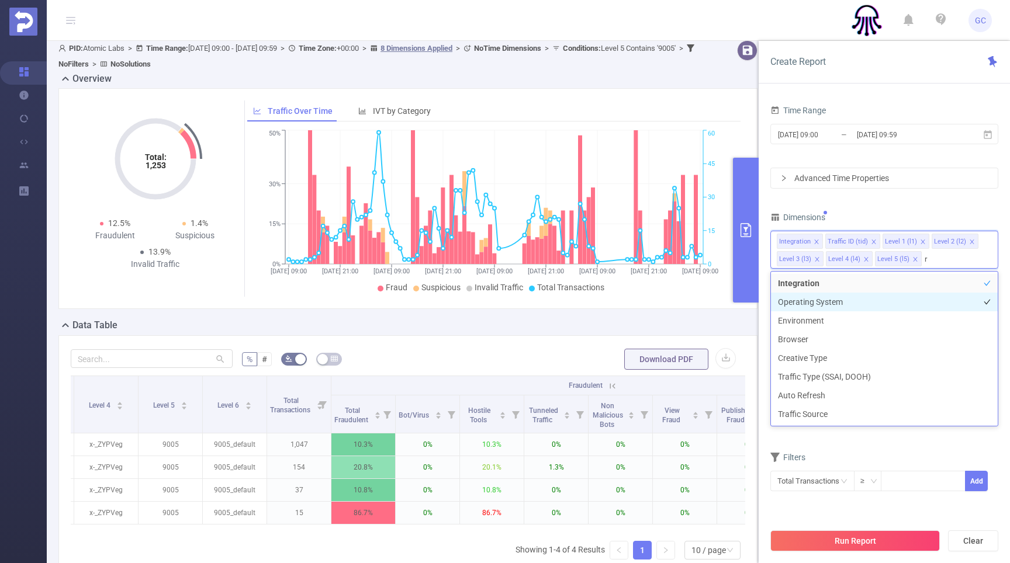
click at [825, 300] on li "Operating System" at bounding box center [884, 302] width 227 height 19
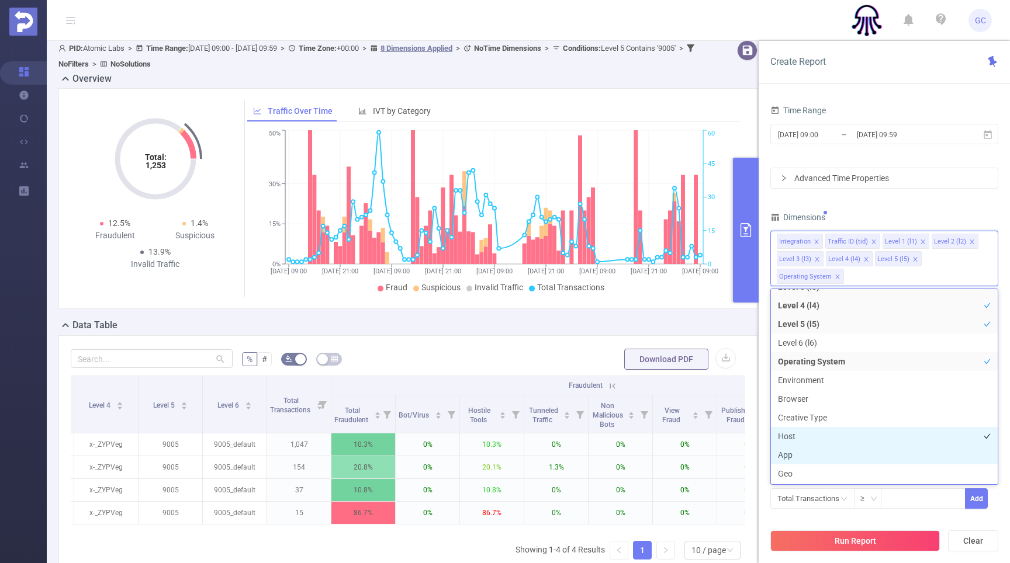
scroll to position [90, 0]
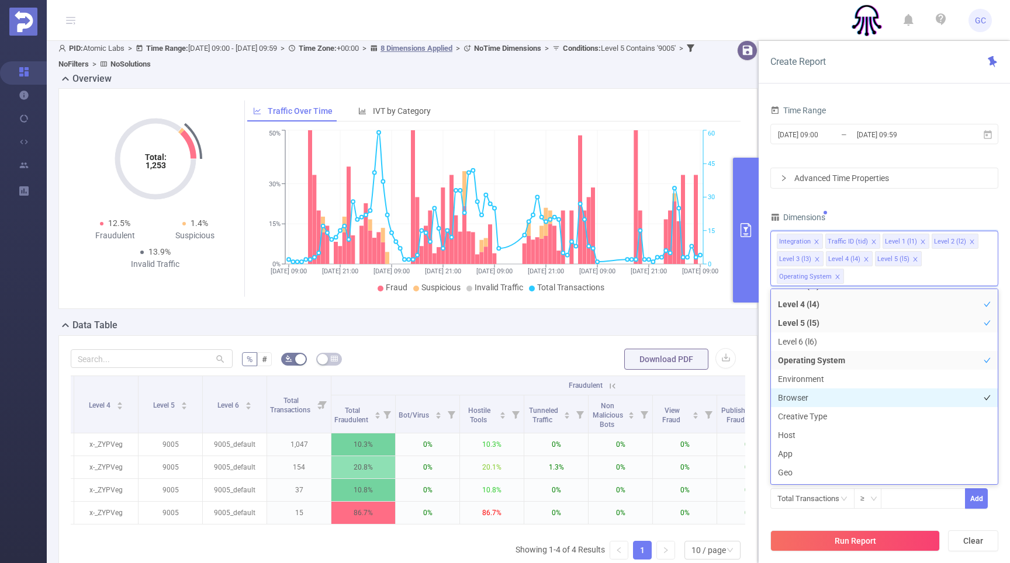
click at [800, 397] on li "Browser" at bounding box center [884, 398] width 227 height 19
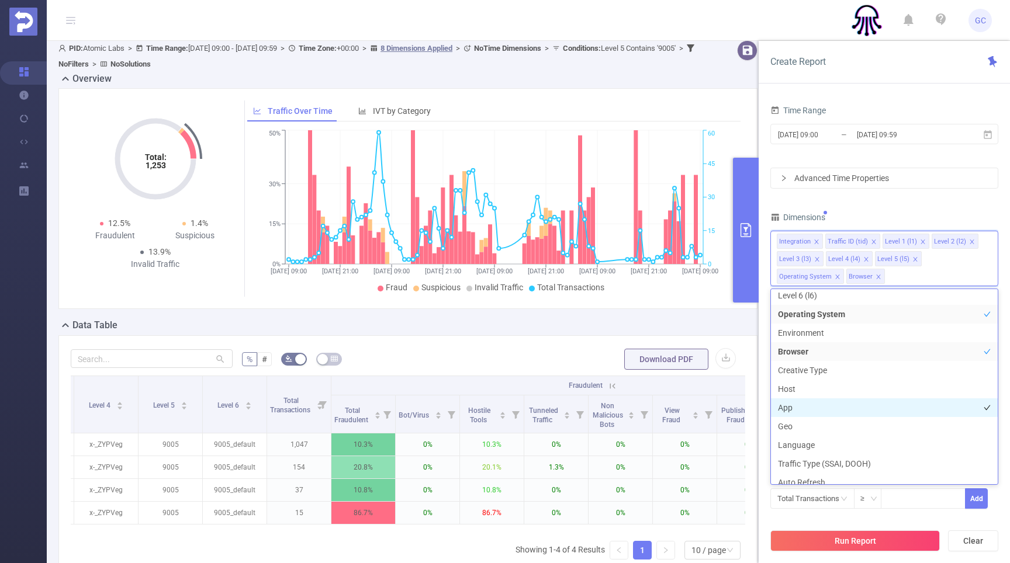
scroll to position [147, 0]
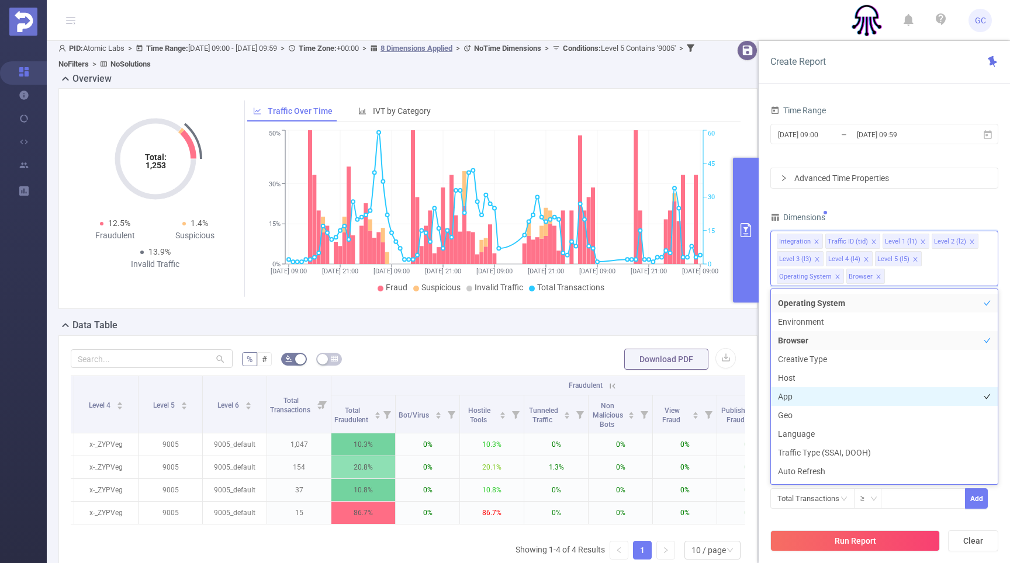
click at [788, 399] on li "App" at bounding box center [884, 397] width 227 height 19
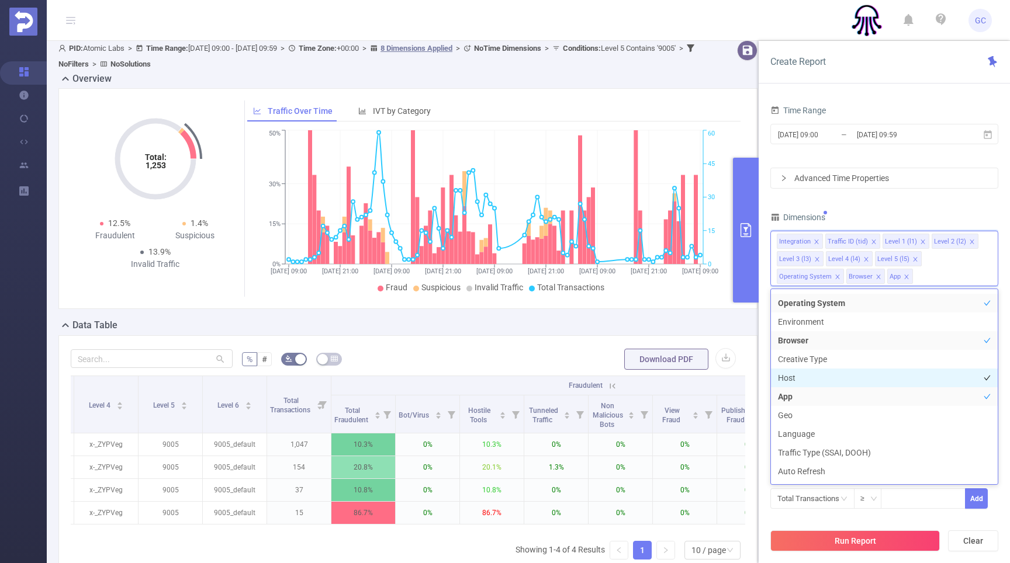
click at [790, 380] on li "Host" at bounding box center [884, 378] width 227 height 19
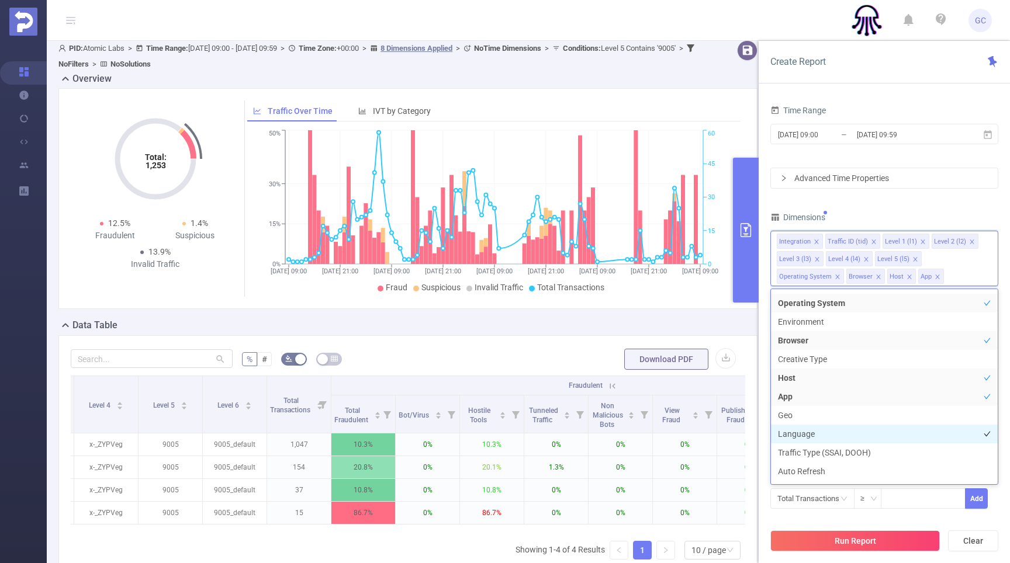
scroll to position [184, 0]
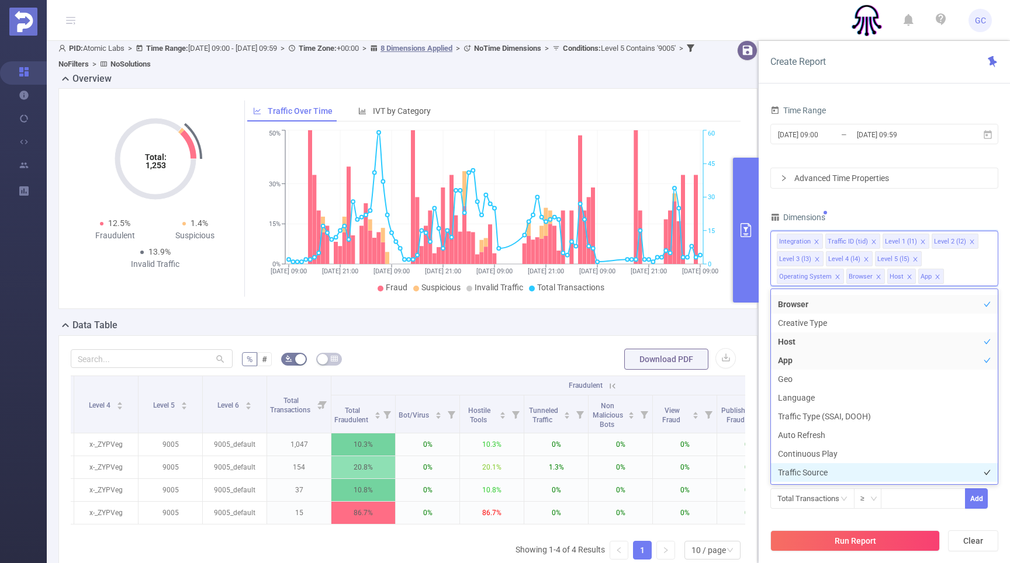
click at [832, 471] on li "Traffic Source" at bounding box center [884, 472] width 227 height 19
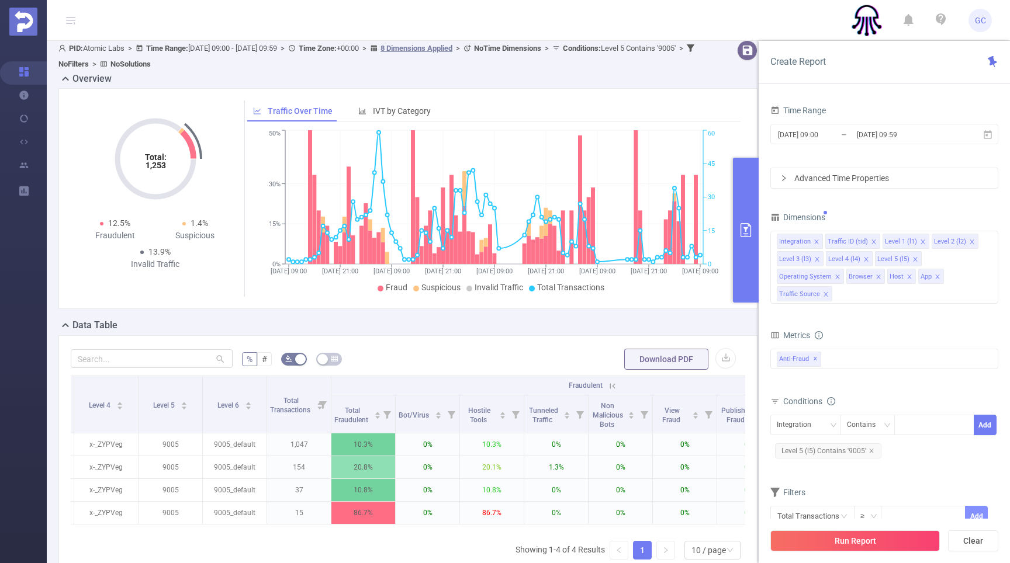
click at [981, 506] on button "Add" at bounding box center [976, 516] width 23 height 20
click at [849, 541] on button "Run Report" at bounding box center [854, 541] width 169 height 21
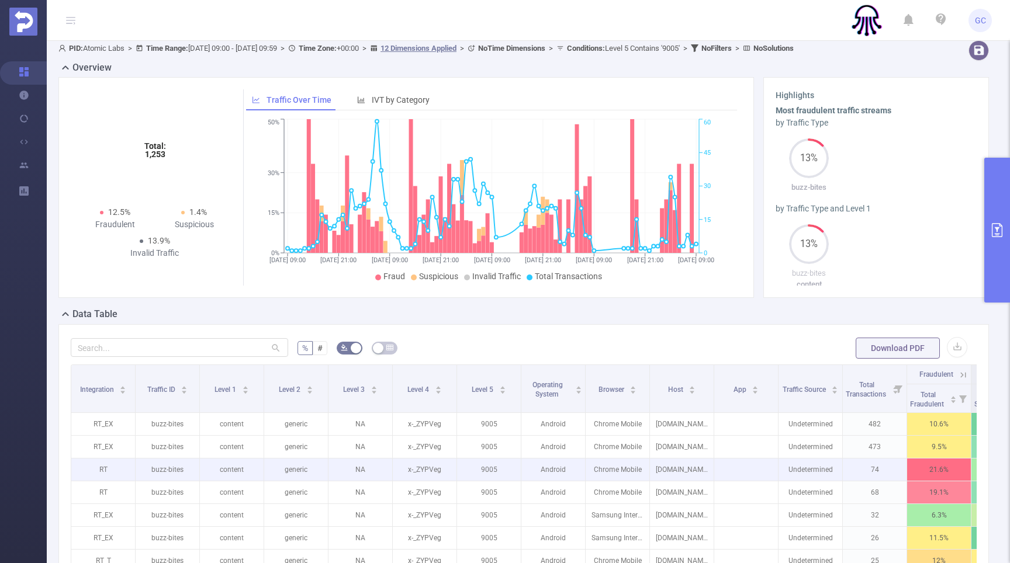
scroll to position [0, 126]
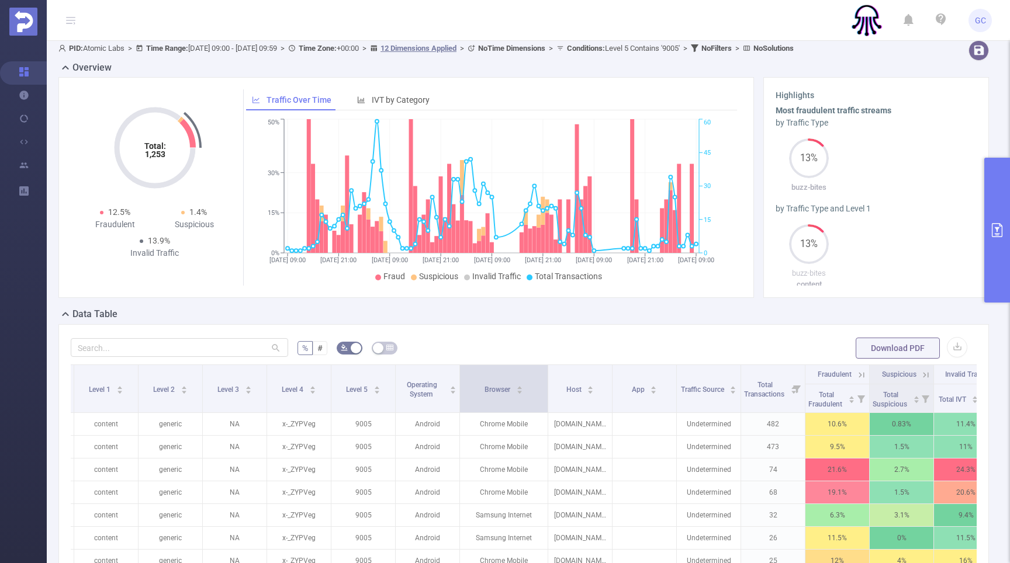
drag, startPoint x: 522, startPoint y: 406, endPoint x: 546, endPoint y: 404, distance: 24.0
click at [546, 404] on span at bounding box center [548, 388] width 6 height 47
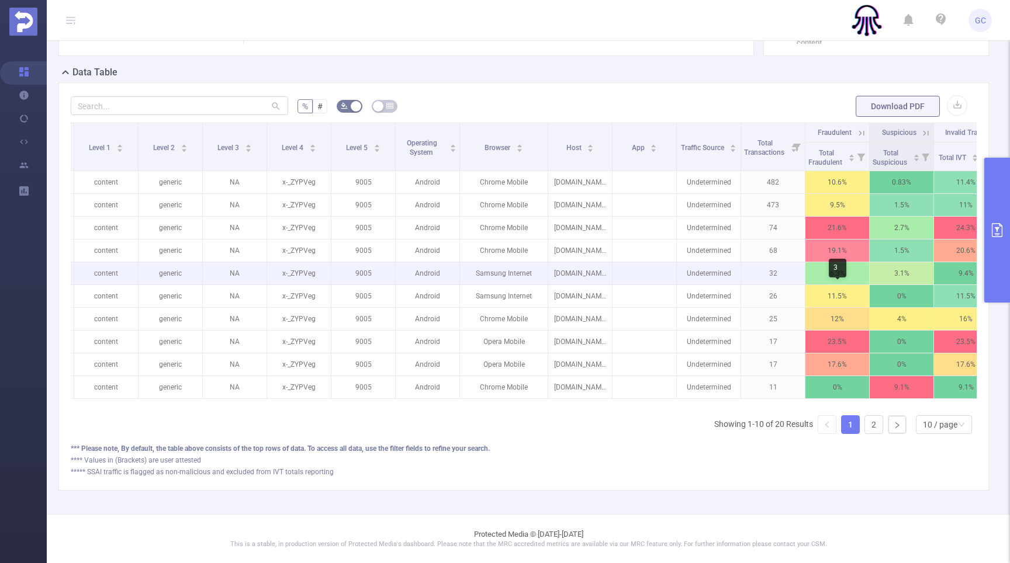
scroll to position [0, 150]
